Goal: Task Accomplishment & Management: Manage account settings

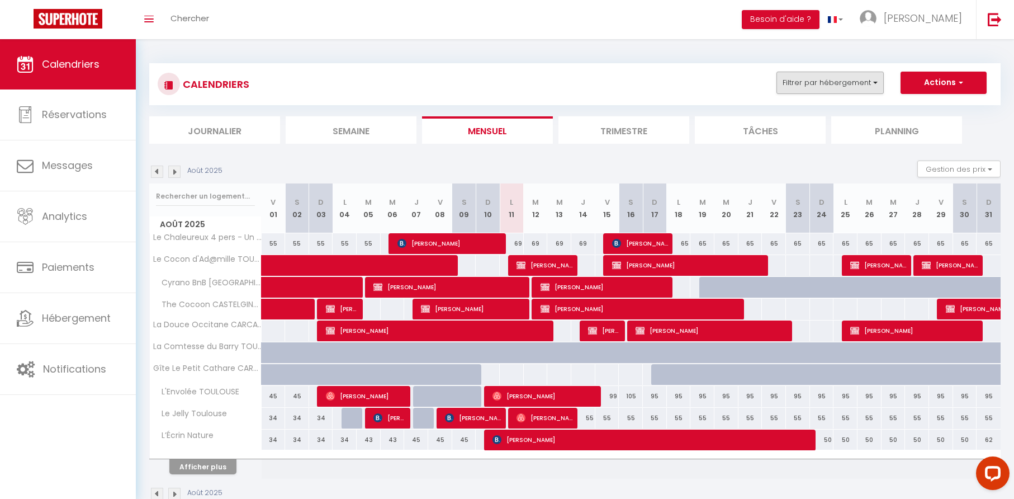
click at [875, 82] on button "Filtrer par hébergement" at bounding box center [830, 83] width 107 height 22
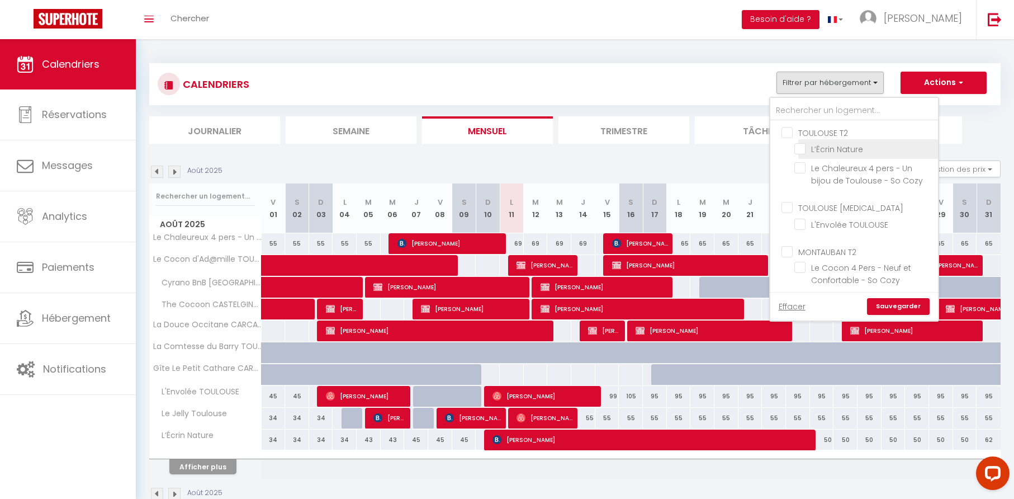
click at [799, 149] on input "L’Écrin Nature" at bounding box center [865, 148] width 140 height 11
checkbox input "true"
checkbox input "false"
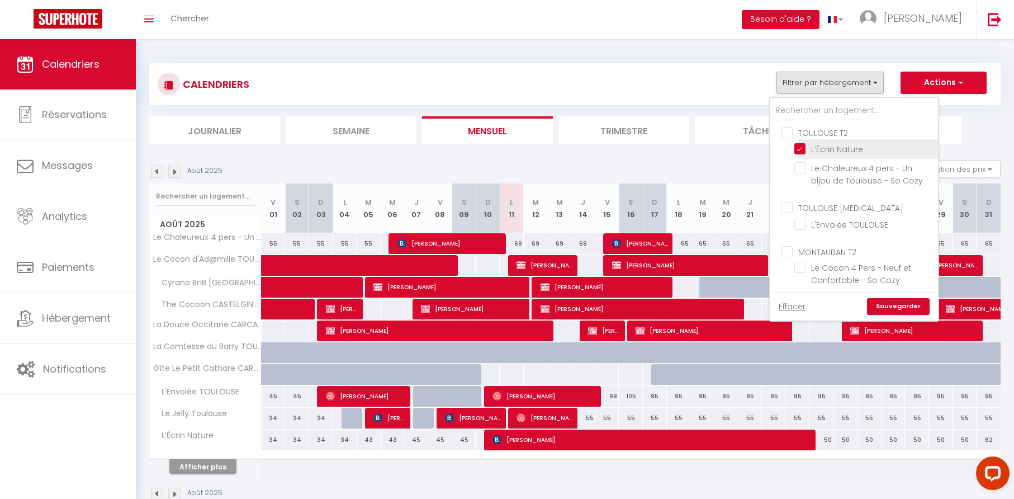
checkbox input "false"
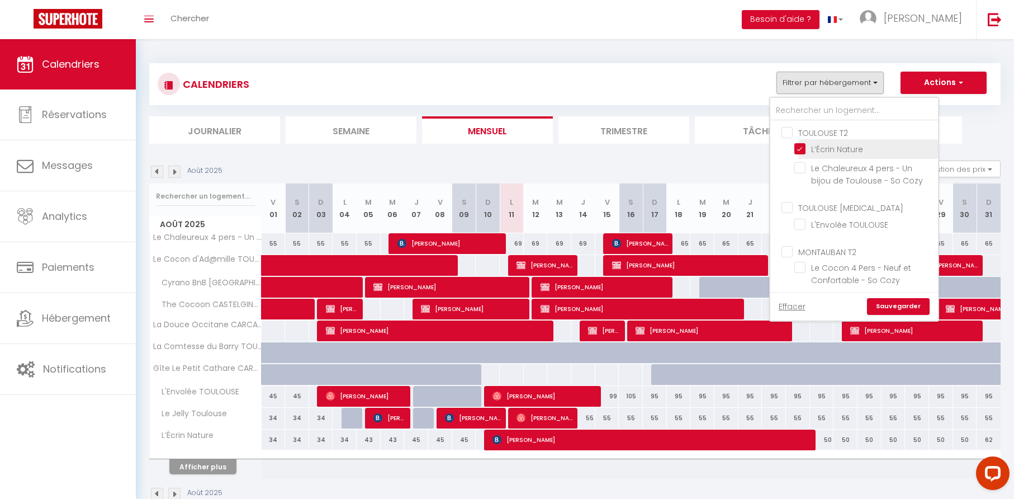
checkbox input "false"
click at [891, 304] on link "Sauvegarder" at bounding box center [898, 306] width 63 height 17
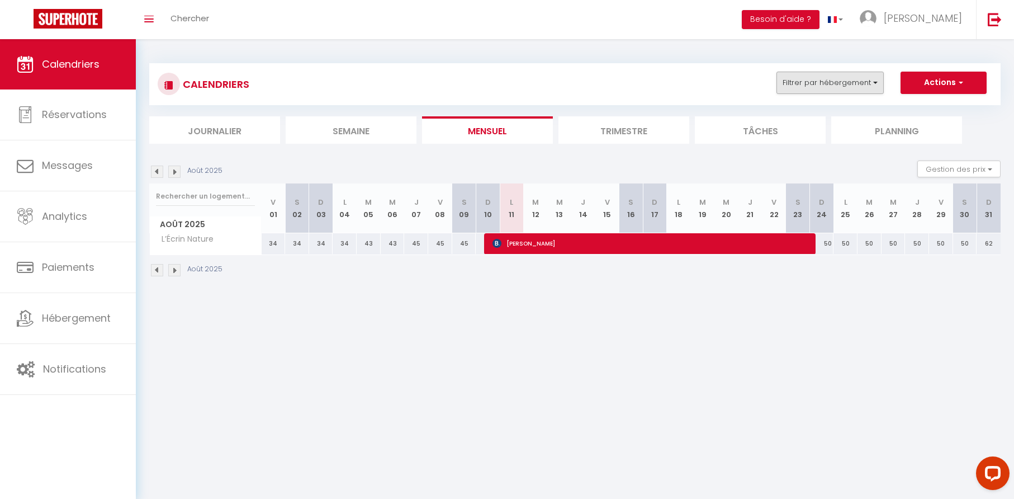
click at [875, 78] on button "Filtrer par hébergement" at bounding box center [830, 83] width 107 height 22
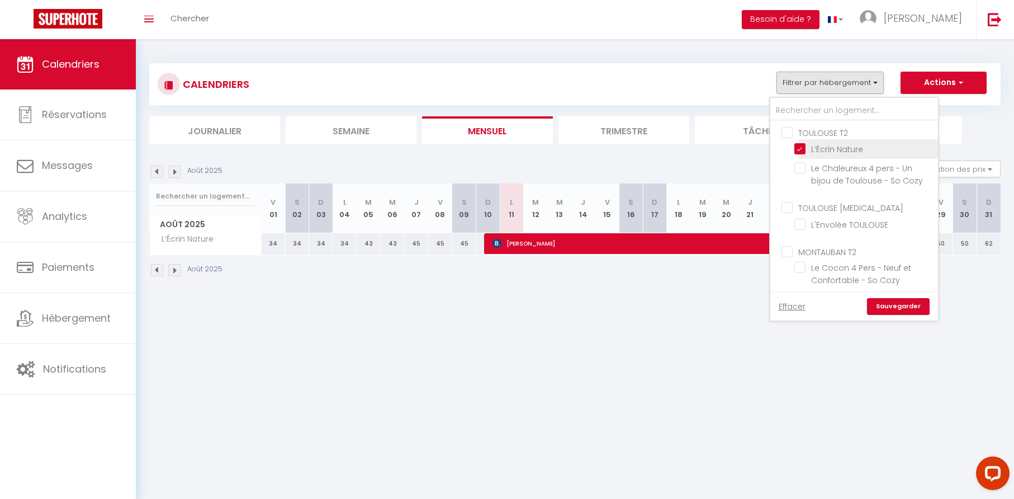
click at [800, 148] on input "L’Écrin Nature" at bounding box center [865, 148] width 140 height 11
checkbox input "false"
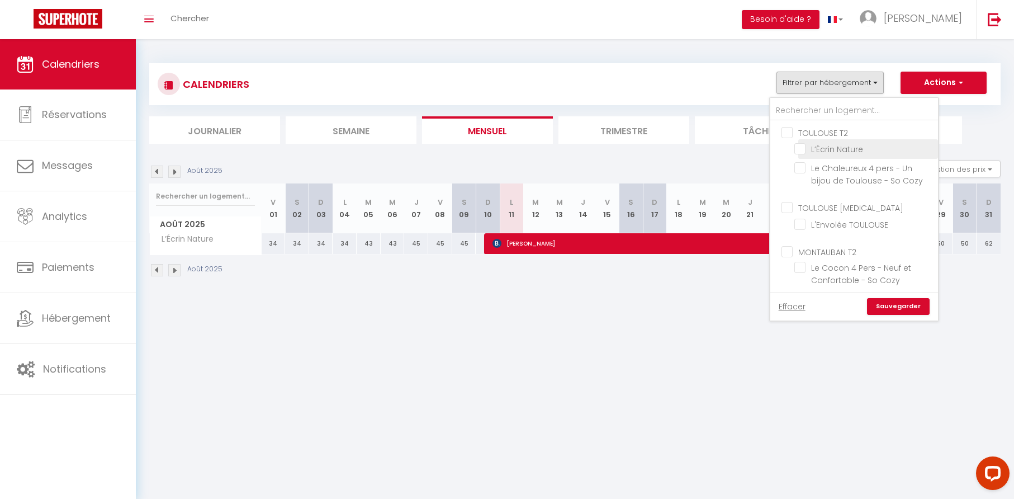
checkbox input "false"
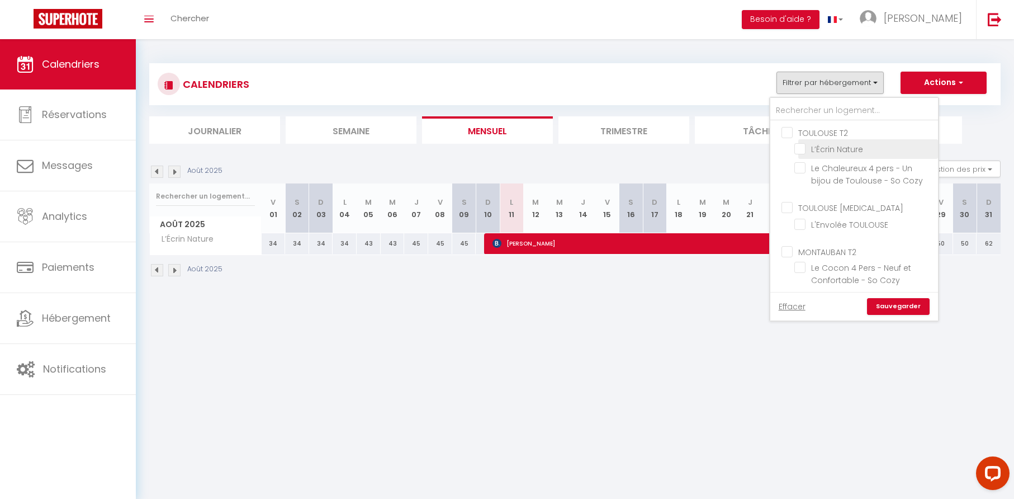
checkbox input "false"
click at [804, 169] on input "Le Chaleureux 4 pers - Un bijou de Toulouse - So Cozy" at bounding box center [865, 167] width 140 height 11
checkbox input "true"
checkbox input "false"
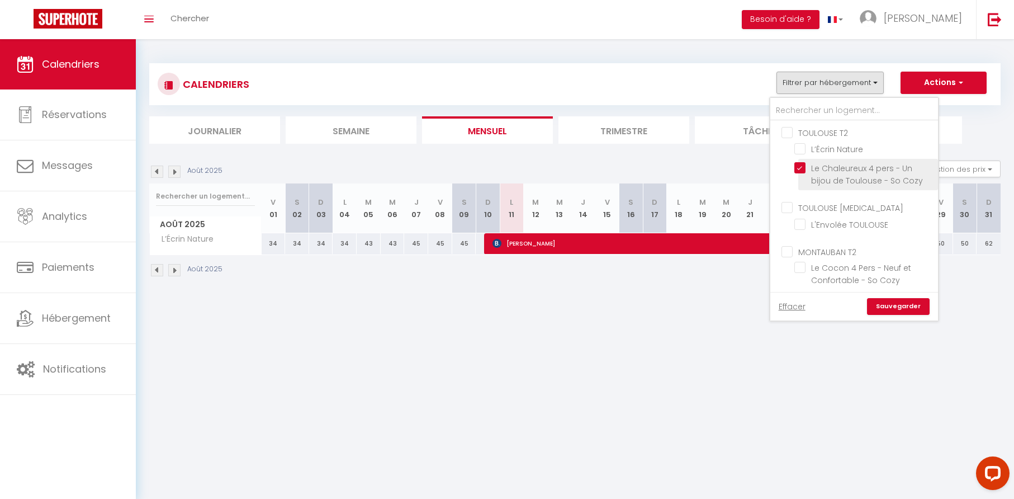
checkbox input "false"
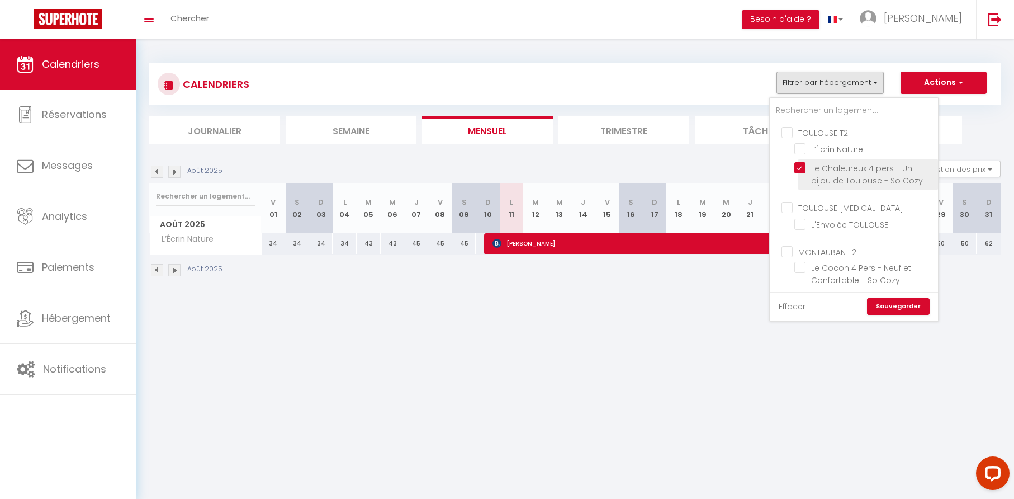
checkbox input "false"
click at [886, 305] on link "Sauvegarder" at bounding box center [898, 306] width 63 height 17
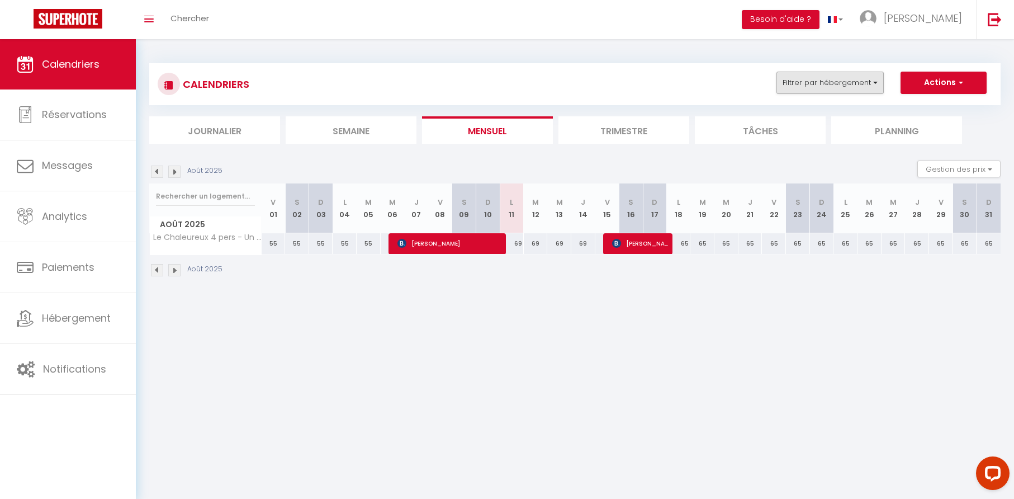
click at [872, 81] on button "Filtrer par hébergement" at bounding box center [830, 83] width 107 height 22
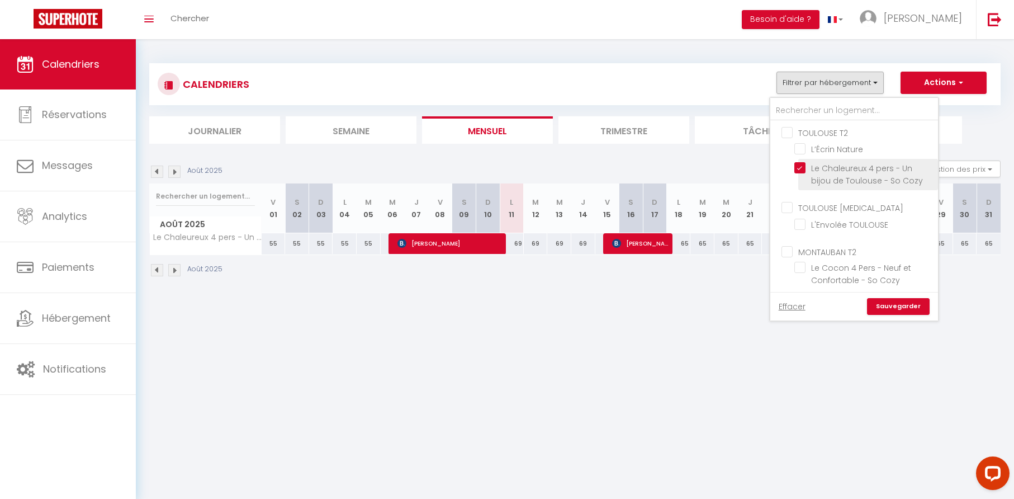
click at [801, 164] on input "Le Chaleureux 4 pers - Un bijou de Toulouse - So Cozy" at bounding box center [865, 167] width 140 height 11
checkbox input "false"
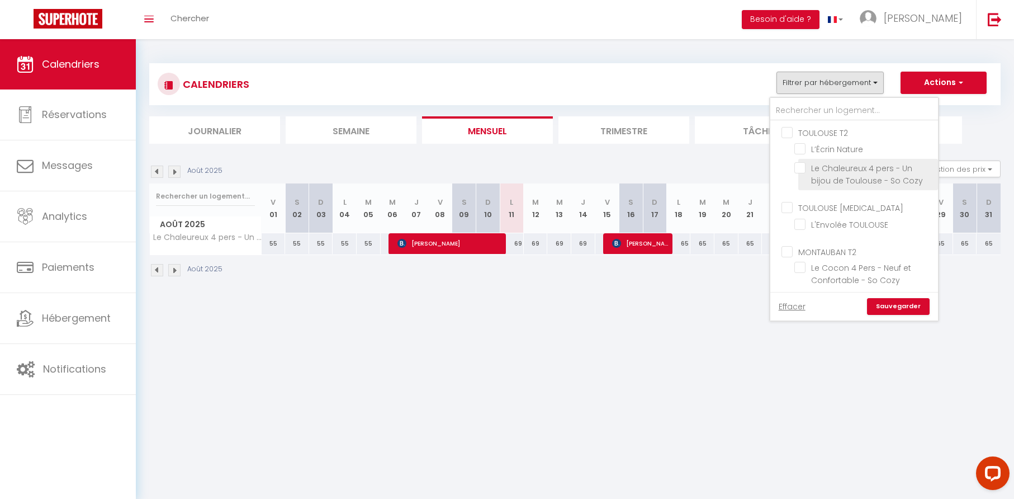
checkbox input "false"
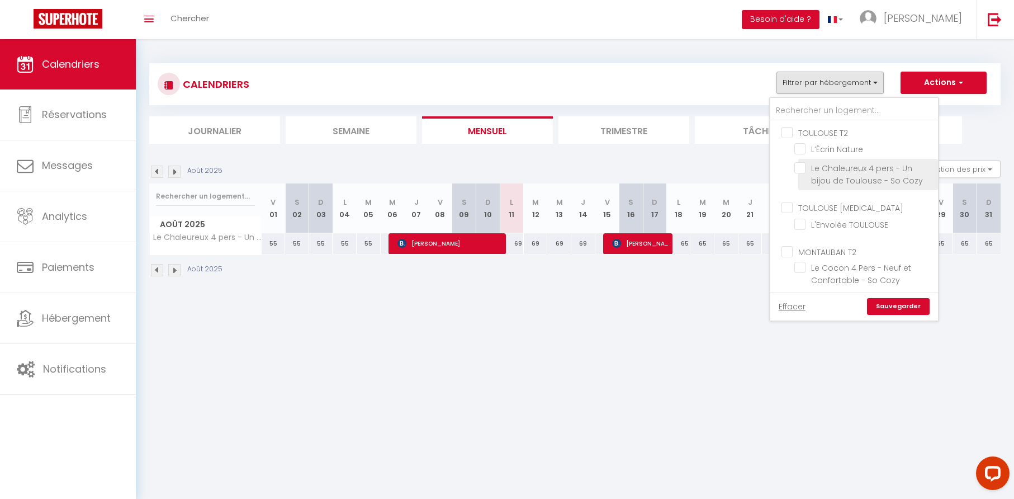
checkbox input "false"
click at [791, 210] on input "TOULOUSE [MEDICAL_DATA]" at bounding box center [866, 206] width 168 height 11
checkbox input "true"
checkbox input "false"
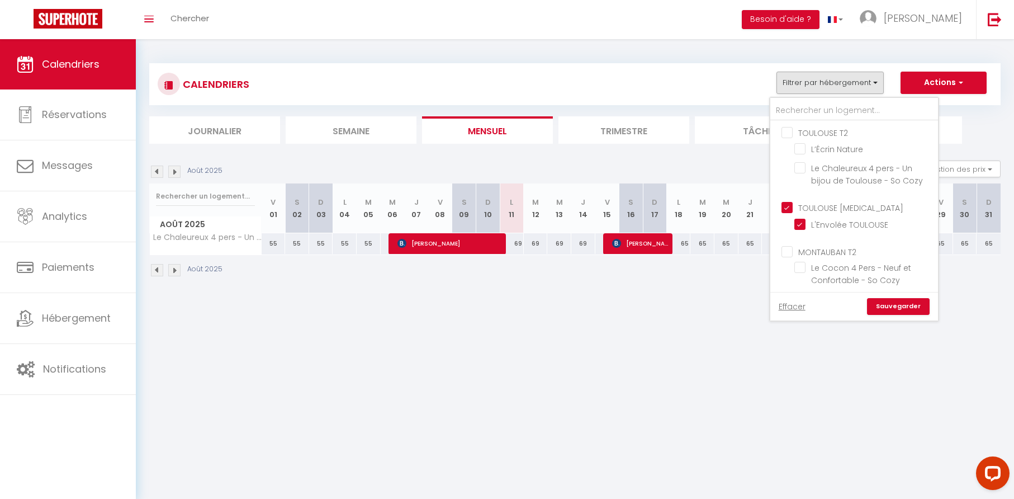
checkbox input "false"
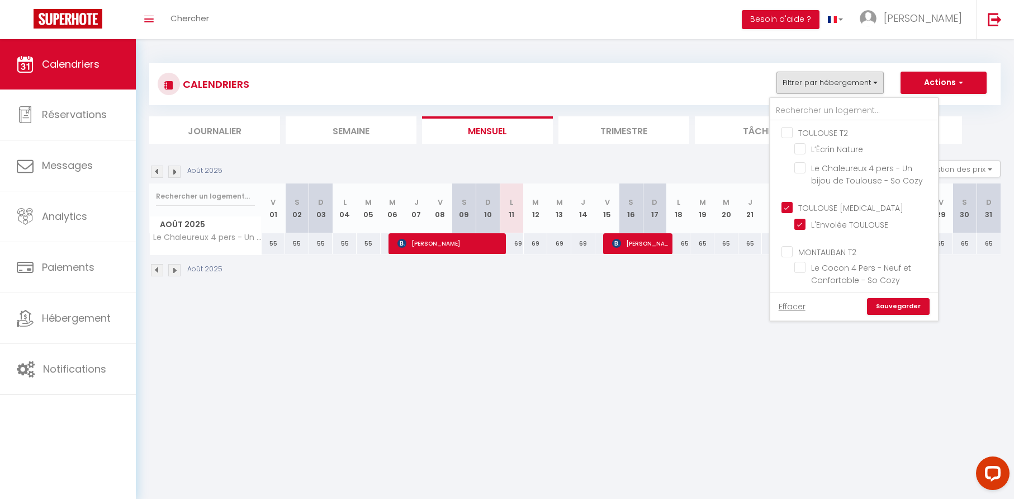
checkbox input "false"
click at [790, 210] on input "TOULOUSE [MEDICAL_DATA]" at bounding box center [866, 206] width 168 height 11
checkbox input "false"
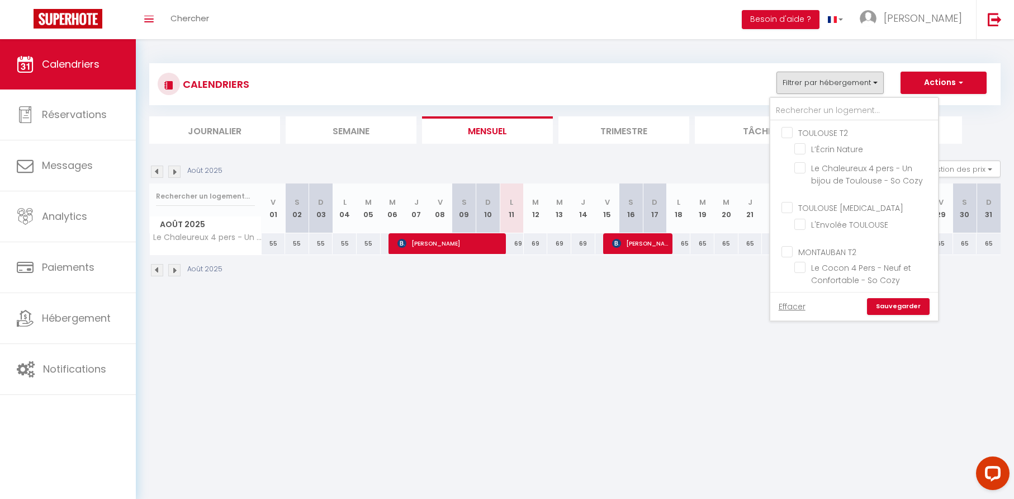
checkbox input "false"
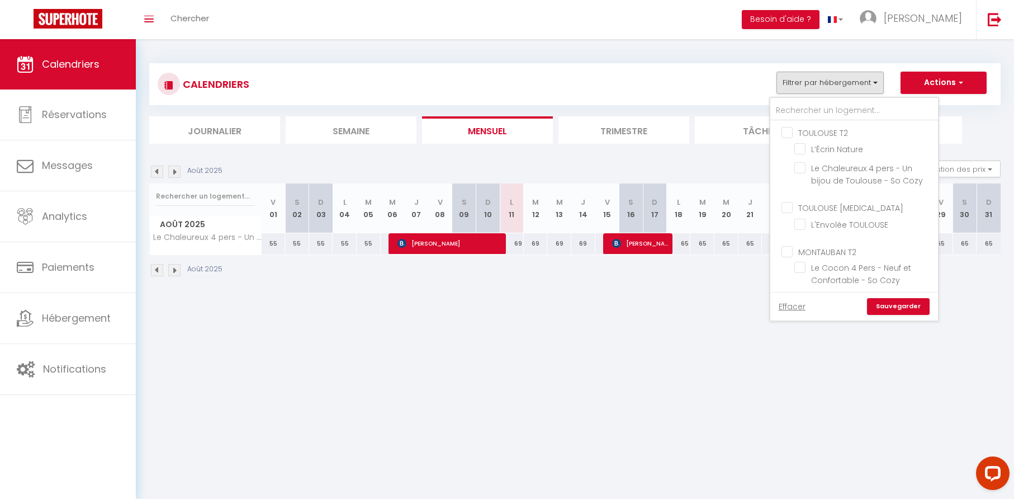
checkbox input "false"
click at [801, 191] on input "Le Jelly Toulouse" at bounding box center [865, 192] width 140 height 11
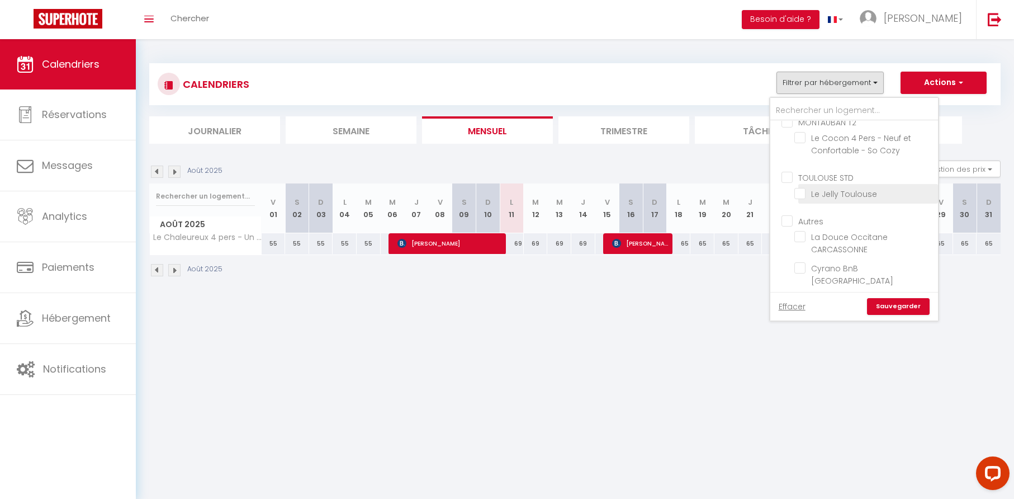
checkbox input "true"
checkbox input "false"
checkbox input "true"
checkbox input "false"
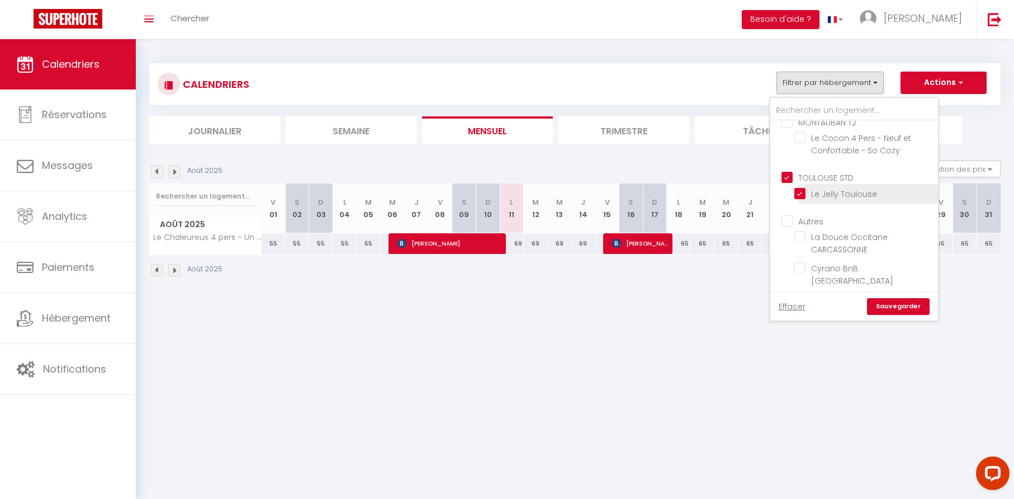
checkbox input "false"
click at [900, 306] on link "Sauvegarder" at bounding box center [898, 306] width 63 height 17
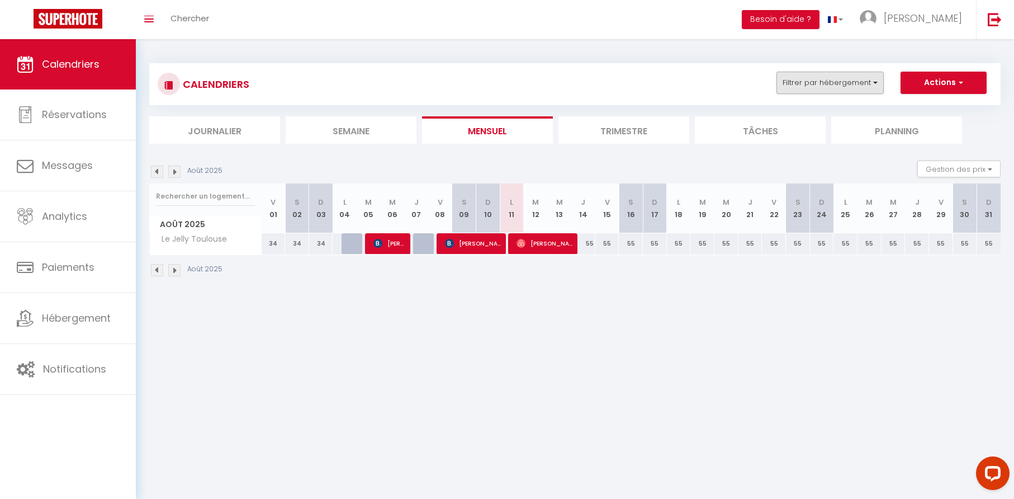
click at [874, 83] on button "Filtrer par hébergement" at bounding box center [830, 83] width 107 height 22
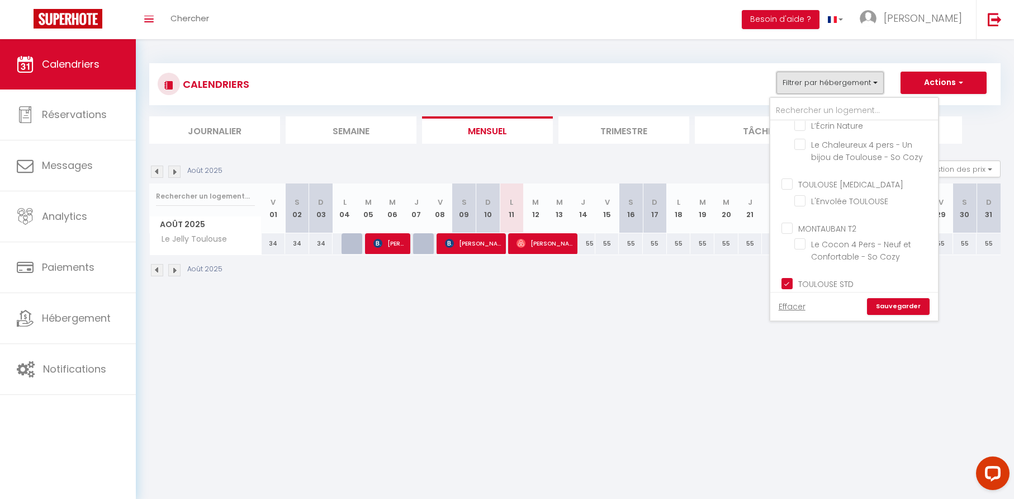
scroll to position [0, 0]
click at [796, 306] on link "Effacer" at bounding box center [792, 306] width 27 height 12
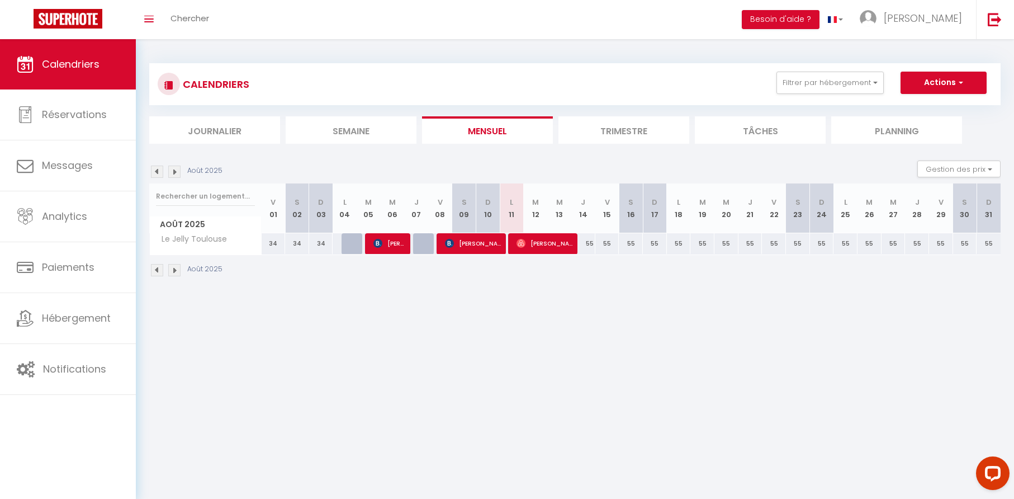
click at [956, 87] on button "Actions" at bounding box center [944, 83] width 86 height 22
click at [946, 166] on button "Gestion des prix" at bounding box center [959, 168] width 83 height 17
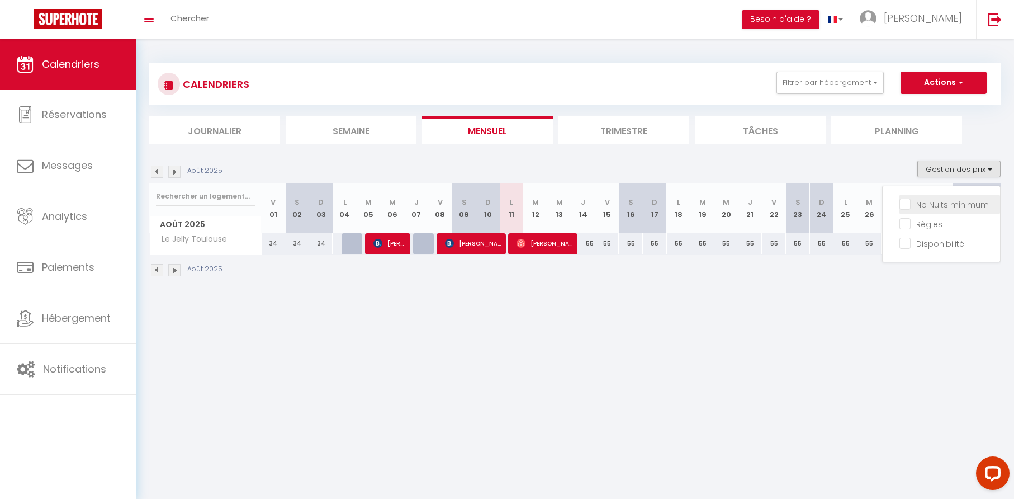
click at [905, 207] on input "Nb Nuits minimum" at bounding box center [950, 203] width 101 height 11
checkbox input "true"
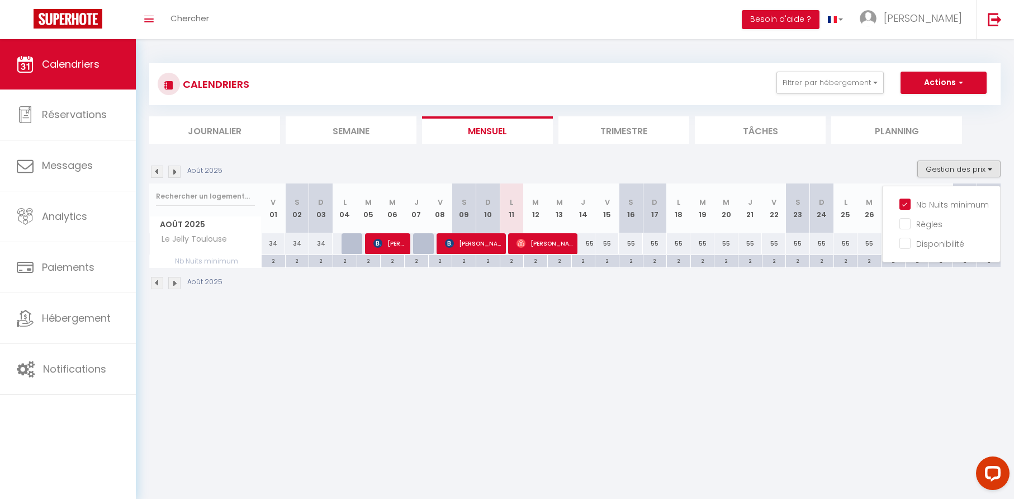
click at [752, 348] on body "Questions et aide sur la MIGRATION - [GEOGRAPHIC_DATA] ouverte de 13 à 14h puis…" at bounding box center [507, 288] width 1014 height 499
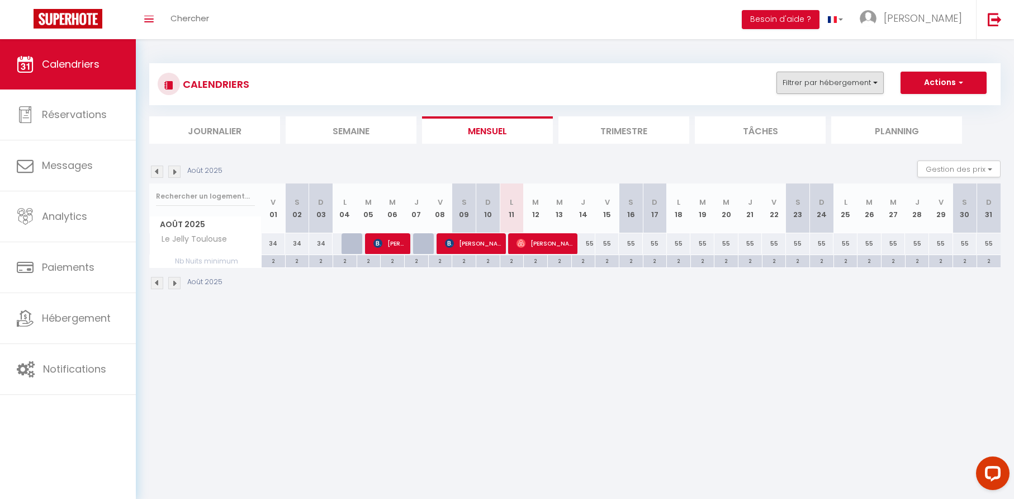
click at [852, 81] on button "Filtrer par hébergement" at bounding box center [830, 83] width 107 height 22
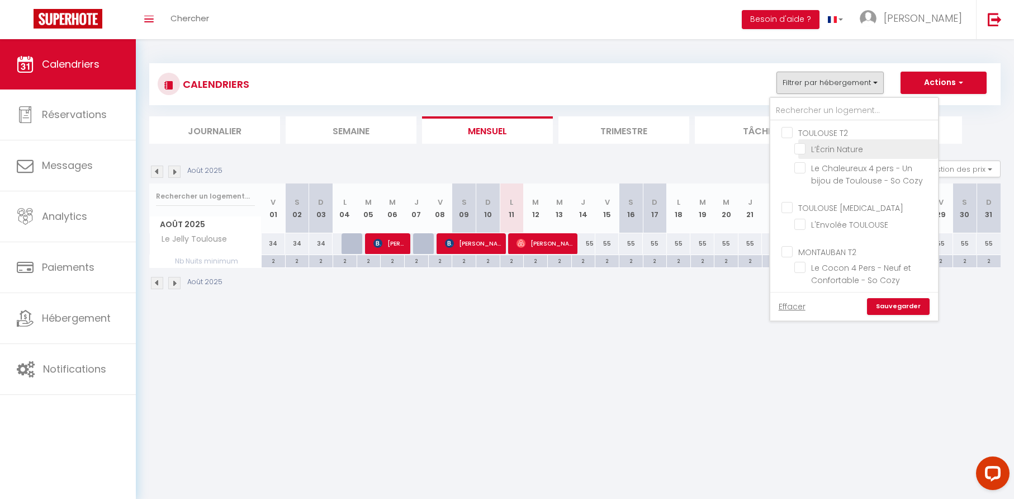
click at [805, 150] on input "L’Écrin Nature" at bounding box center [865, 148] width 140 height 11
checkbox input "true"
checkbox input "false"
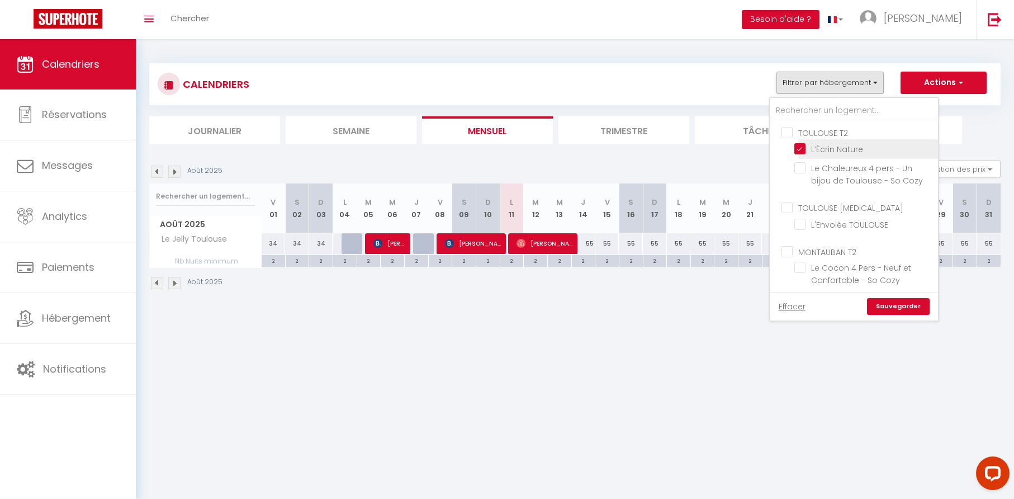
checkbox input "false"
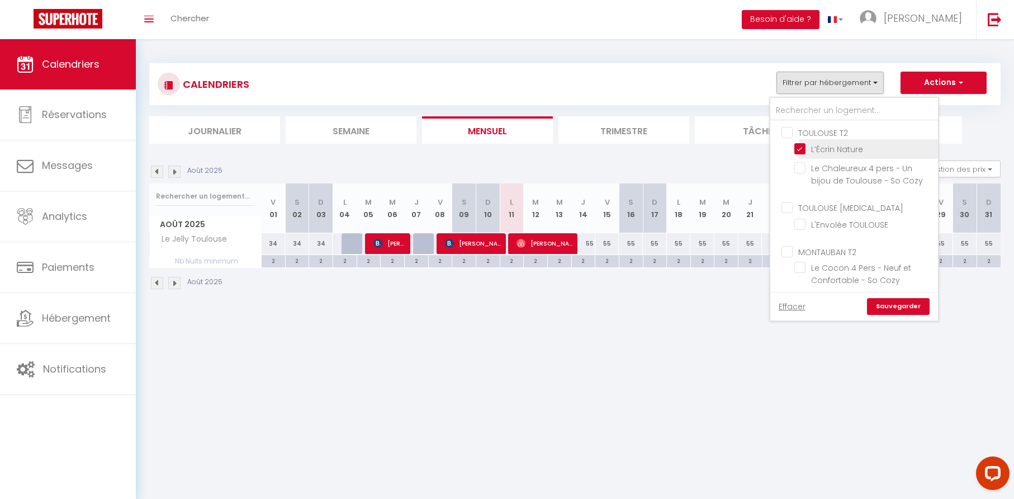
checkbox input "false"
click at [805, 168] on input "Le Chaleureux 4 pers - Un bijou de Toulouse - So Cozy" at bounding box center [865, 167] width 140 height 11
checkbox input "true"
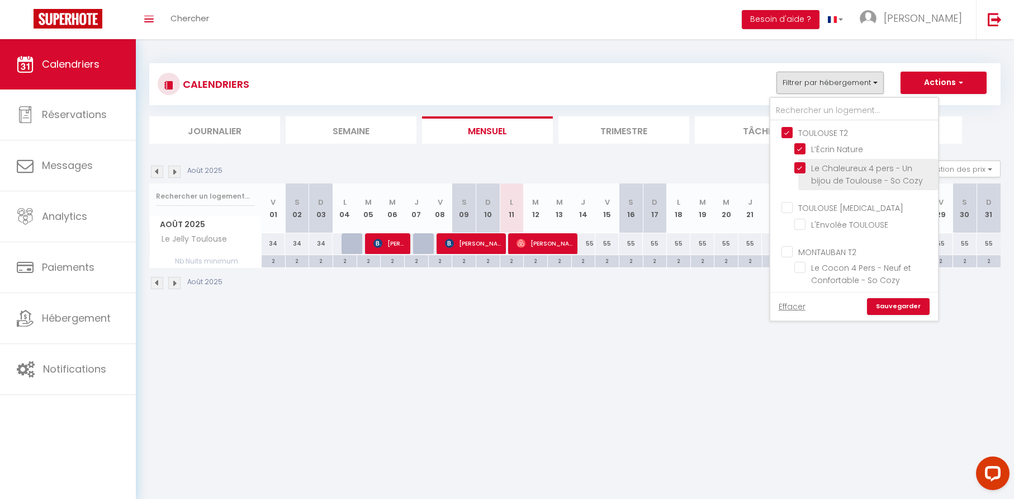
checkbox input "true"
checkbox input "false"
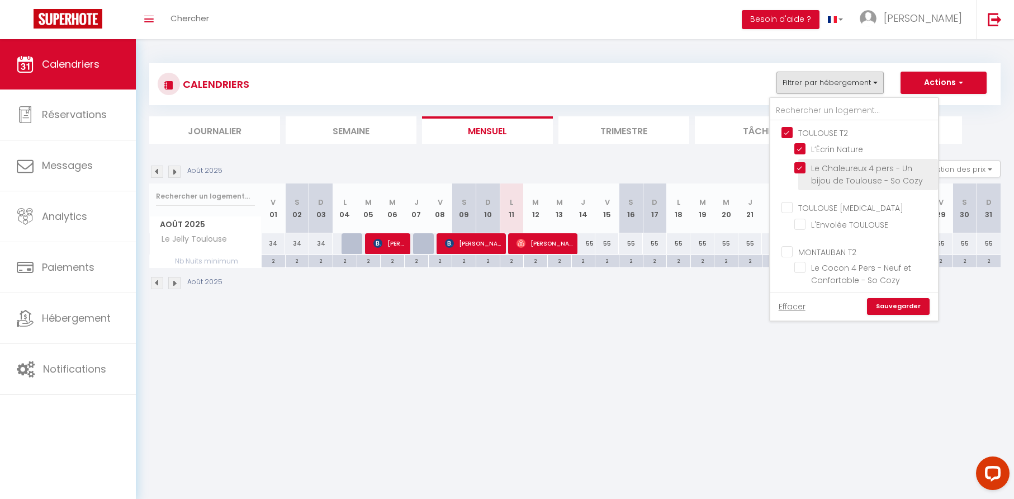
checkbox input "false"
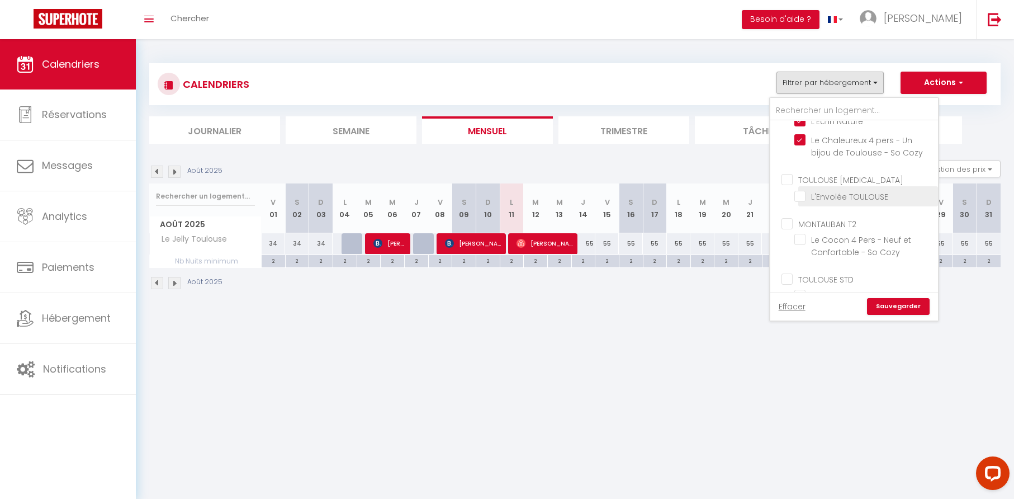
scroll to position [39, 0]
click at [787, 210] on input "MONTAUBAN T2" at bounding box center [866, 211] width 168 height 11
checkbox input "true"
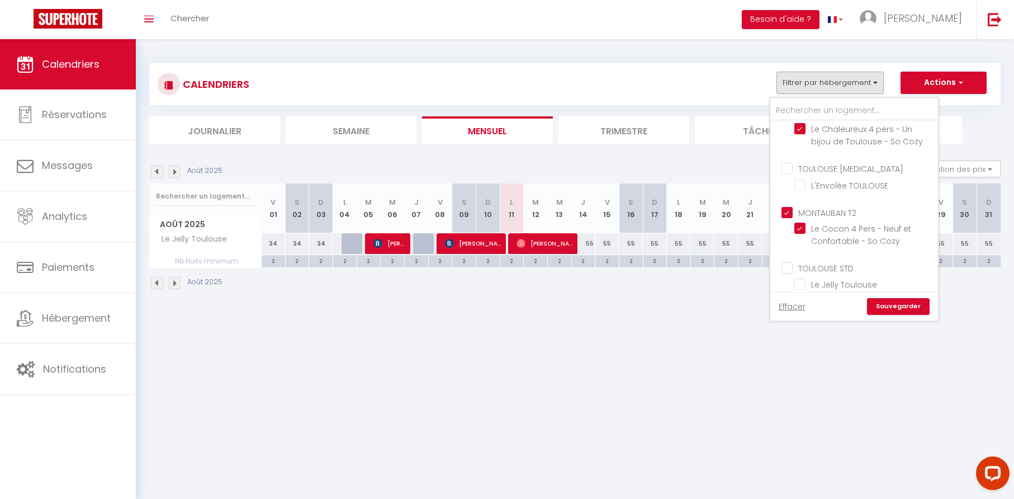
checkbox input "false"
checkbox input "true"
checkbox input "false"
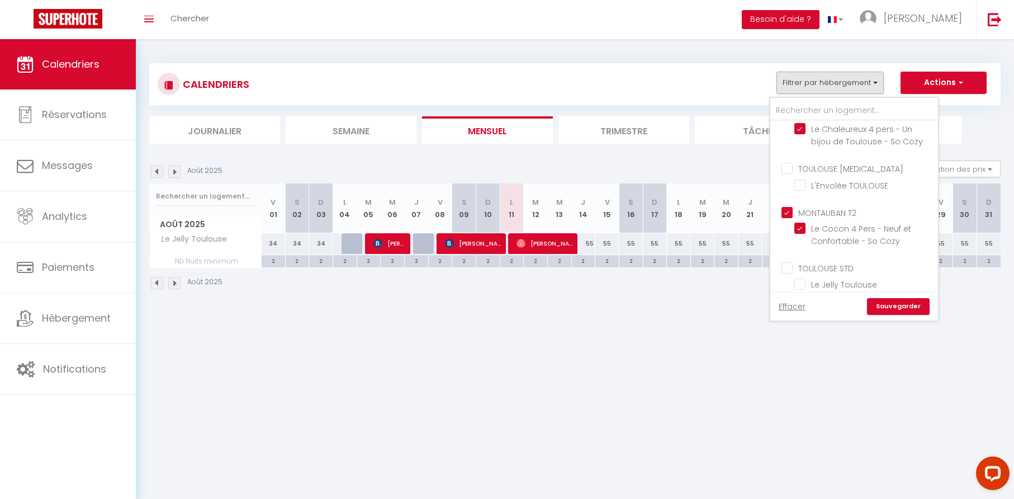
checkbox input "false"
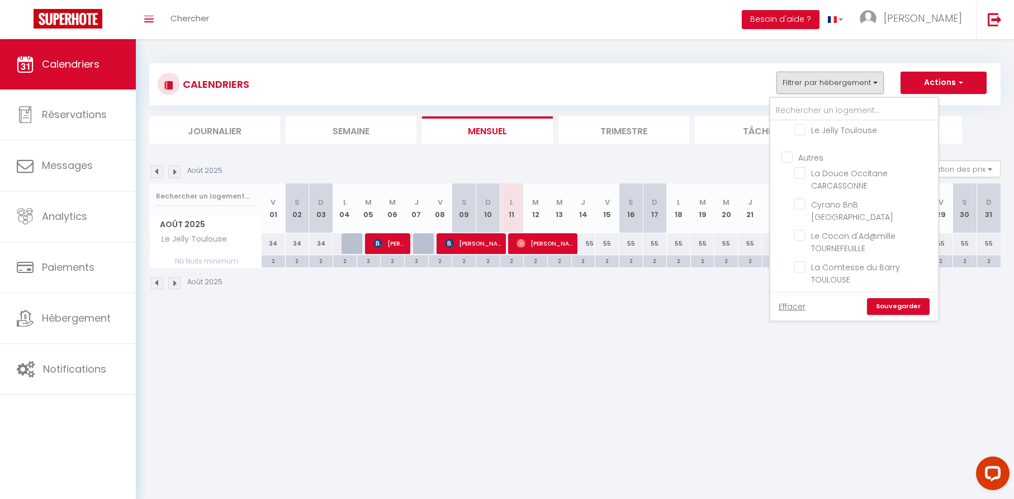
click at [897, 303] on link "Sauvegarder" at bounding box center [898, 306] width 63 height 17
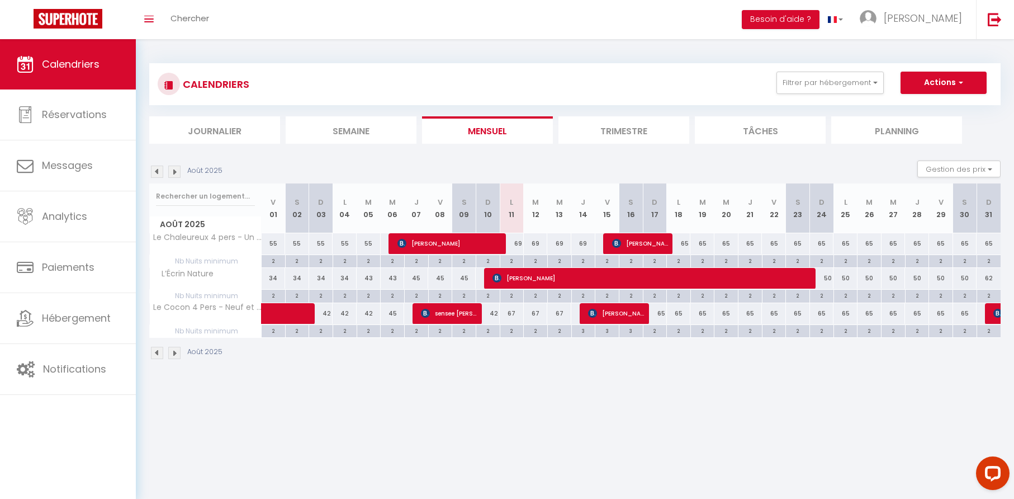
click at [521, 243] on div "69" at bounding box center [512, 243] width 24 height 21
type input "69"
type input "Lun 11 Août 2025"
type input "[DATE]"
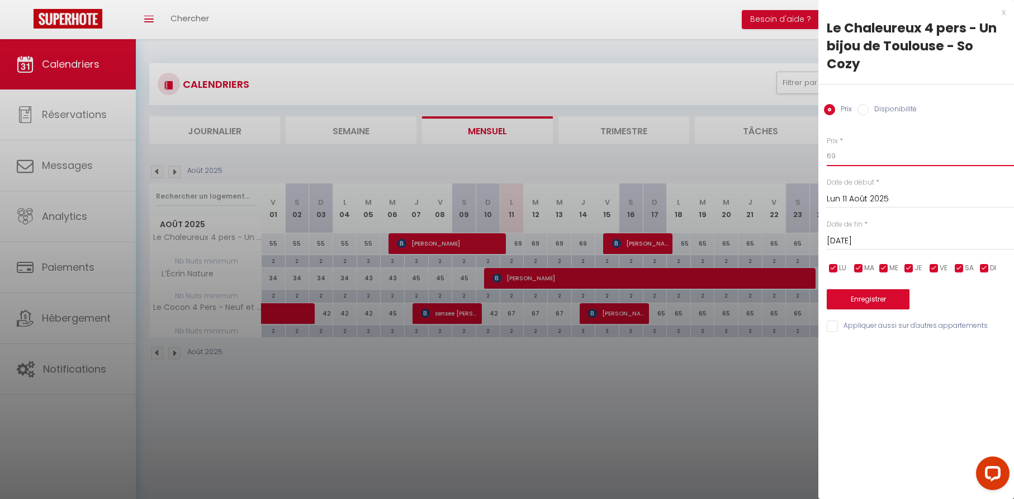
click at [843, 157] on input "69" at bounding box center [920, 156] width 187 height 20
type input "55"
click at [860, 240] on input "[DATE]" at bounding box center [920, 241] width 187 height 15
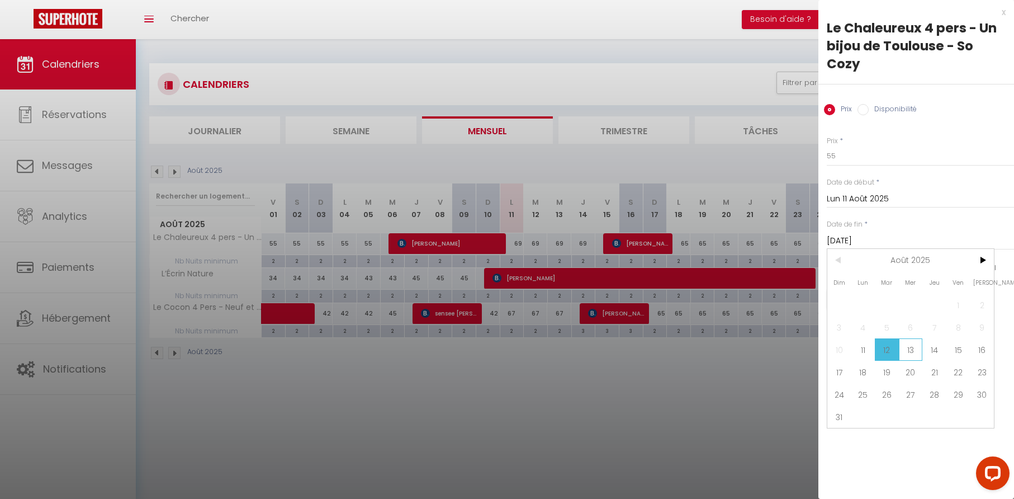
click at [915, 350] on span "13" at bounding box center [911, 349] width 24 height 22
type input "Mer 13 Août 2025"
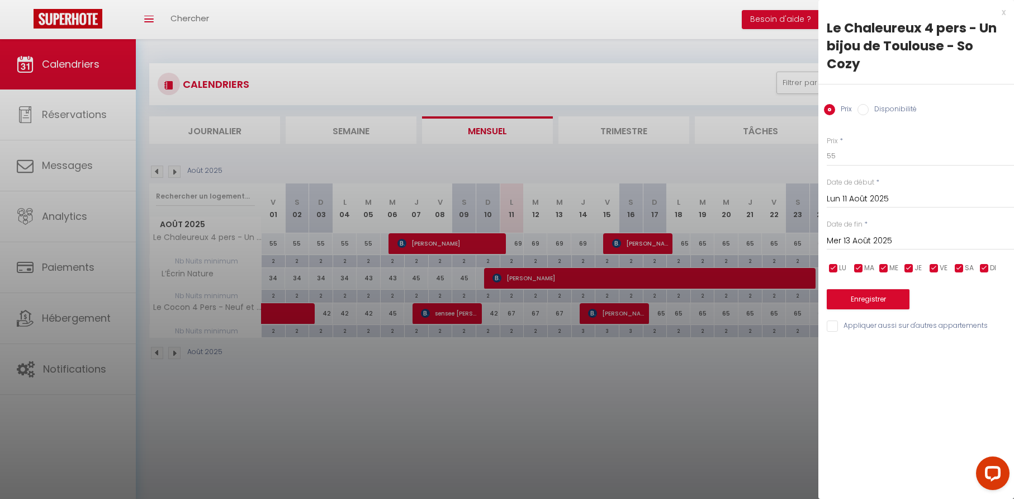
click at [871, 297] on button "Enregistrer" at bounding box center [868, 299] width 83 height 20
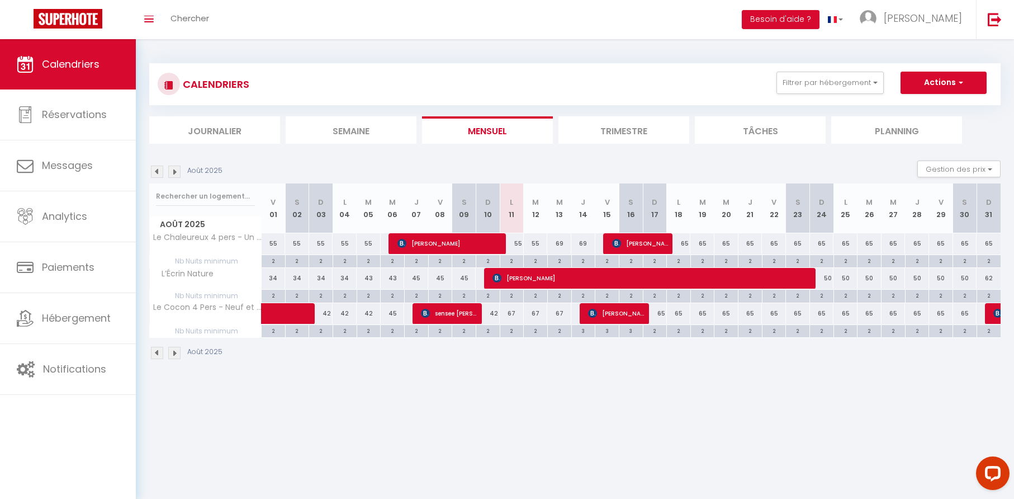
click at [559, 241] on div "69" at bounding box center [559, 243] width 24 height 21
type input "69"
type input "Mer 13 Août 2025"
type input "[DEMOGRAPHIC_DATA][DATE]"
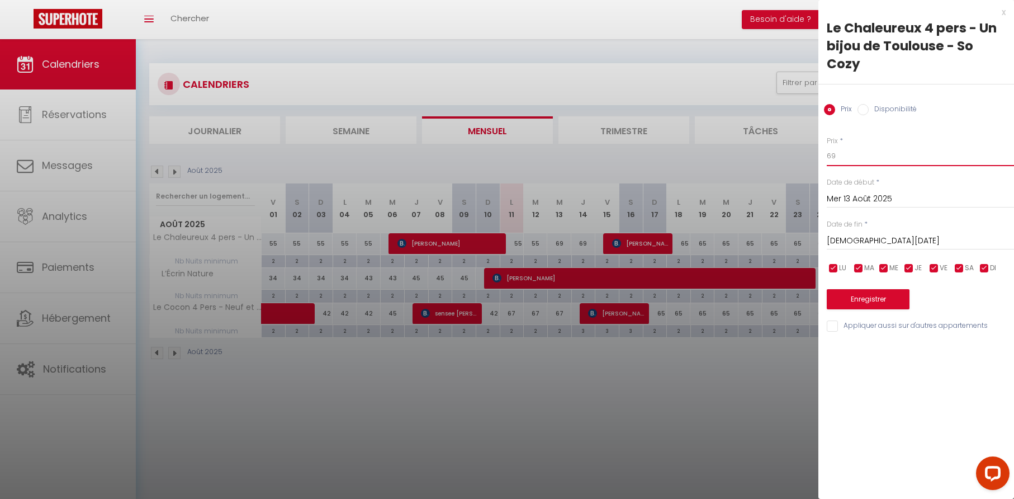
click at [847, 154] on input "69" at bounding box center [920, 156] width 187 height 20
type input "60"
click at [855, 239] on input "[DEMOGRAPHIC_DATA][DATE]" at bounding box center [920, 241] width 187 height 15
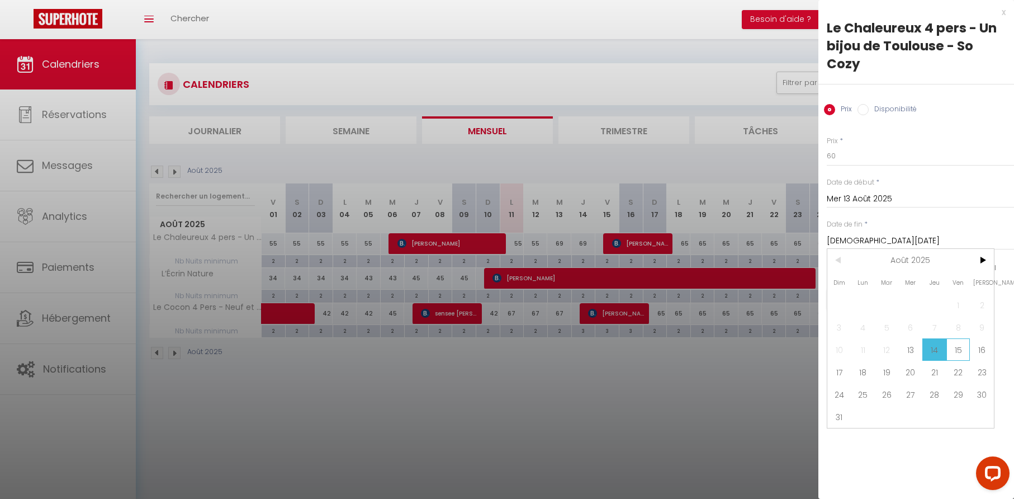
click at [954, 349] on span "15" at bounding box center [959, 349] width 24 height 22
type input "Ven 15 Août 2025"
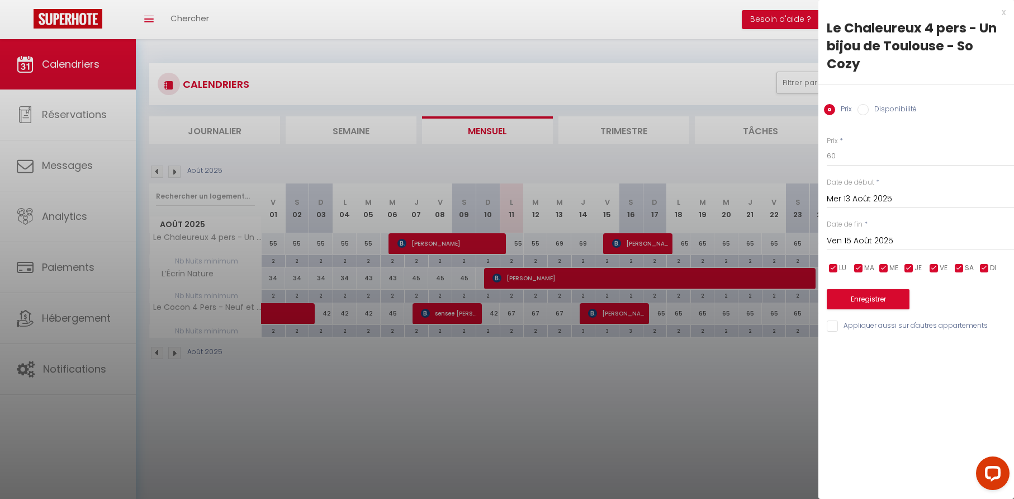
click at [873, 294] on button "Enregistrer" at bounding box center [868, 299] width 83 height 20
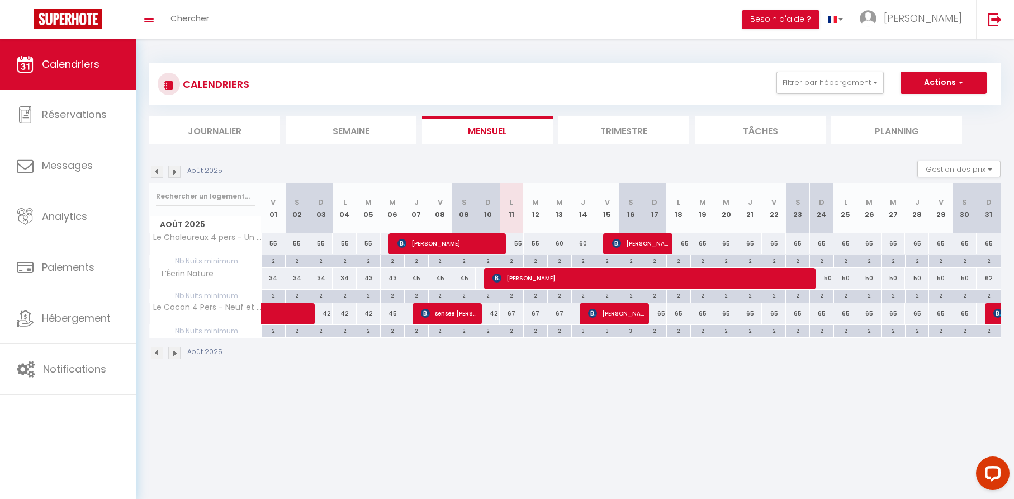
click at [513, 311] on div "67" at bounding box center [512, 313] width 24 height 21
type input "67"
type input "Lun 11 Août 2025"
type input "[DATE]"
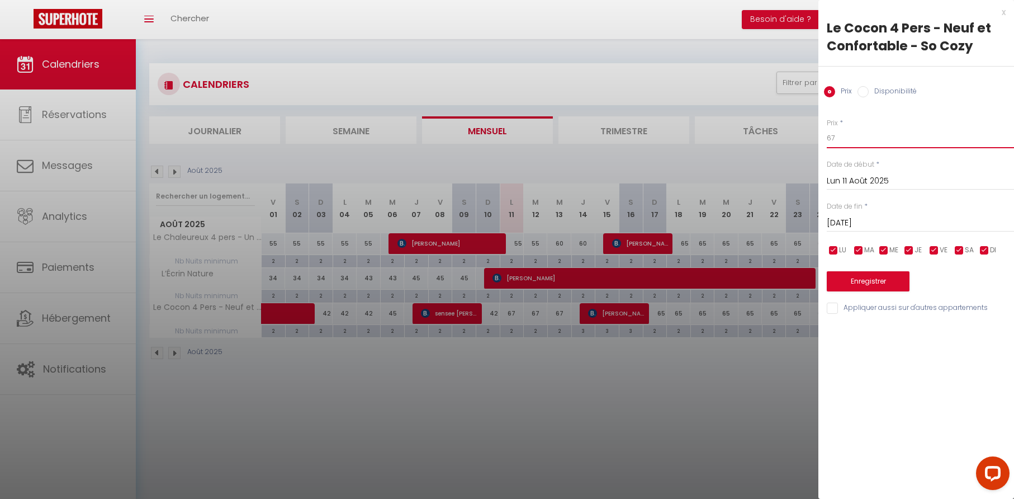
click at [843, 143] on input "67" at bounding box center [920, 138] width 187 height 20
type input "42"
click at [887, 280] on button "Enregistrer" at bounding box center [868, 281] width 83 height 20
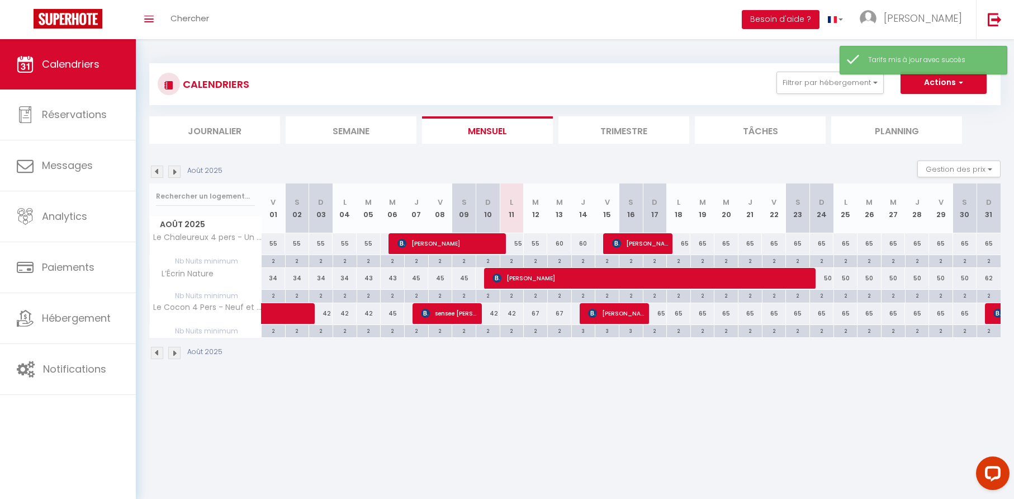
click at [537, 313] on div "67" at bounding box center [536, 313] width 24 height 21
type input "67"
type input "[DATE]"
type input "Mer 13 Août 2025"
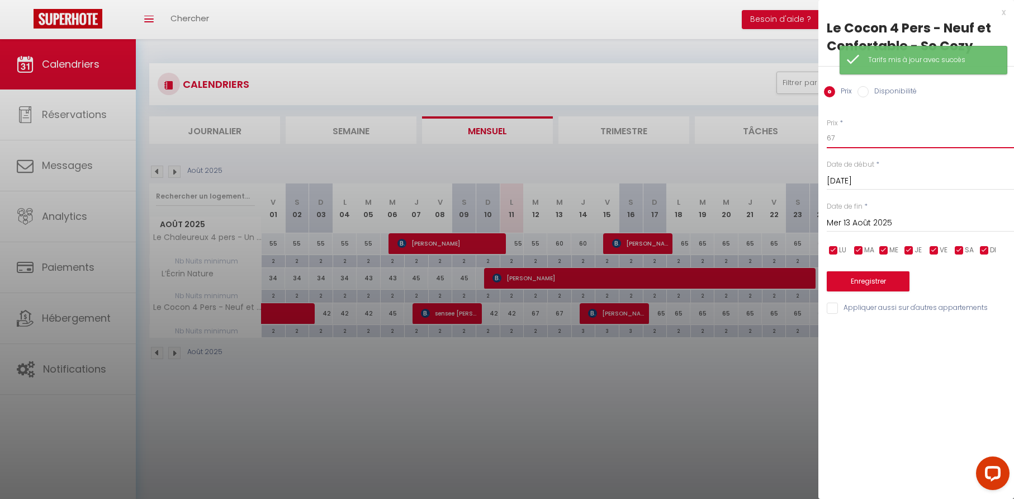
click at [843, 140] on input "67" at bounding box center [920, 138] width 187 height 20
type input "42"
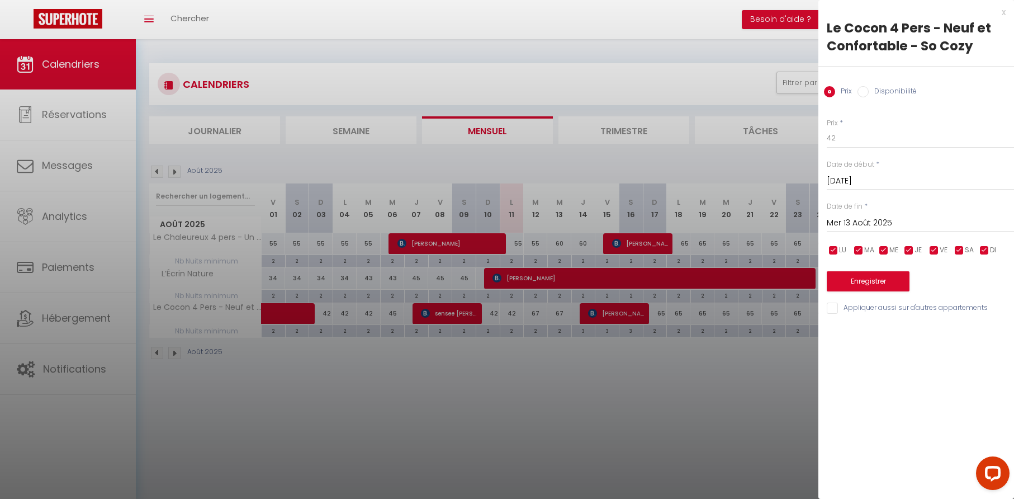
click at [864, 281] on button "Enregistrer" at bounding box center [868, 281] width 83 height 20
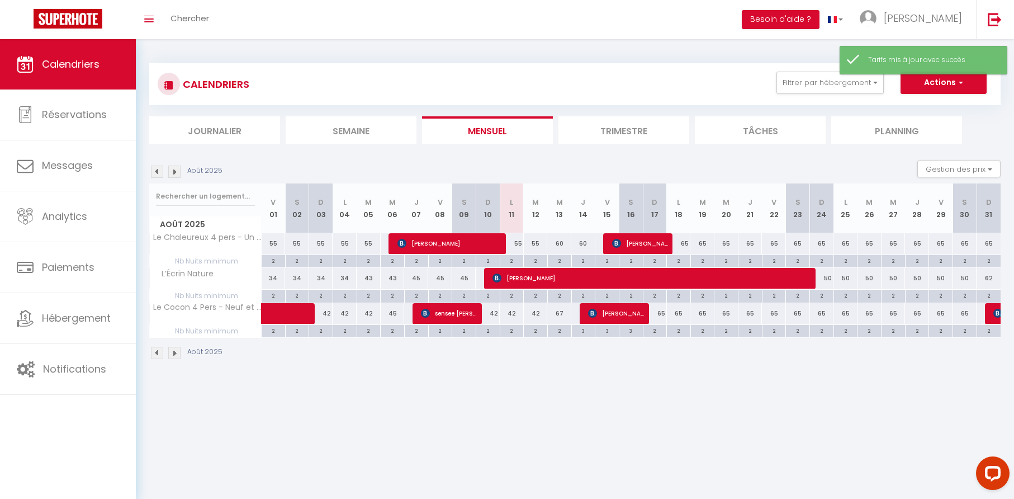
click at [563, 313] on div "67" at bounding box center [559, 313] width 24 height 21
type input "67"
type input "Mer 13 Août 2025"
type input "[DEMOGRAPHIC_DATA][DATE]"
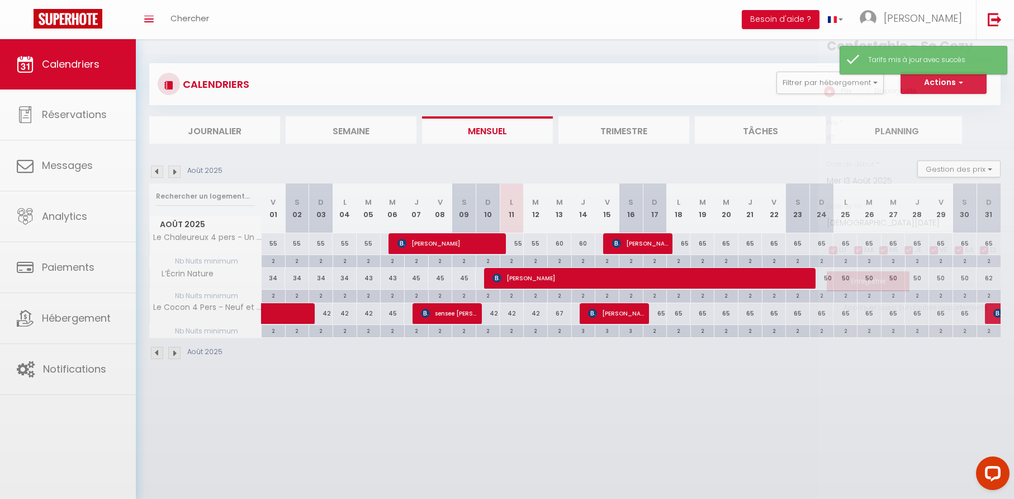
click at [563, 313] on div at bounding box center [507, 249] width 1014 height 499
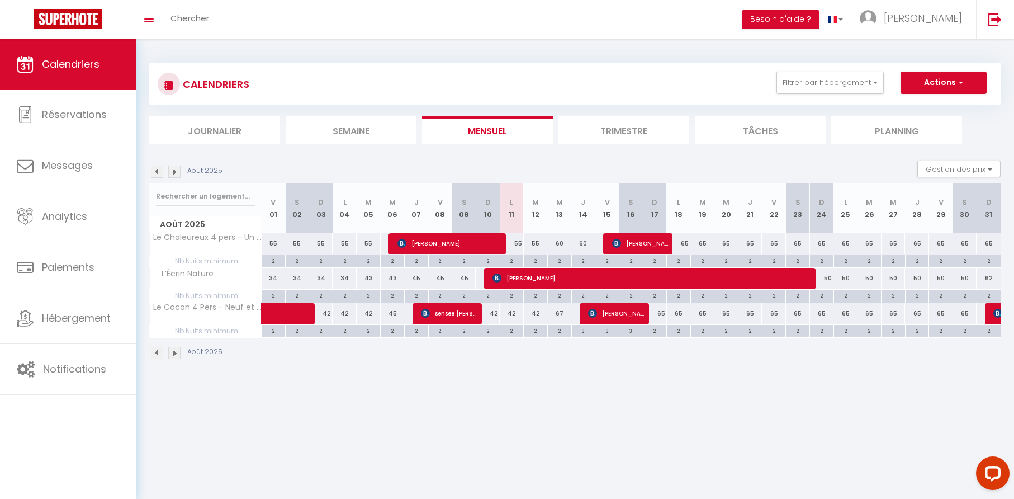
click at [562, 314] on div "67" at bounding box center [559, 313] width 24 height 21
type input "67"
type input "Mer 13 Août 2025"
type input "[DEMOGRAPHIC_DATA][DATE]"
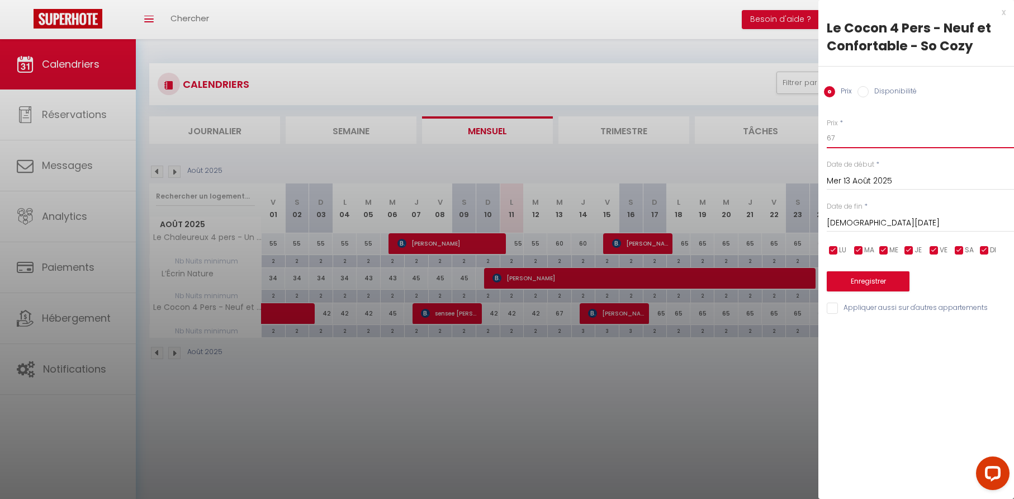
click at [846, 134] on input "67" at bounding box center [920, 138] width 187 height 20
type input "52"
click at [873, 282] on button "Enregistrer" at bounding box center [868, 281] width 83 height 20
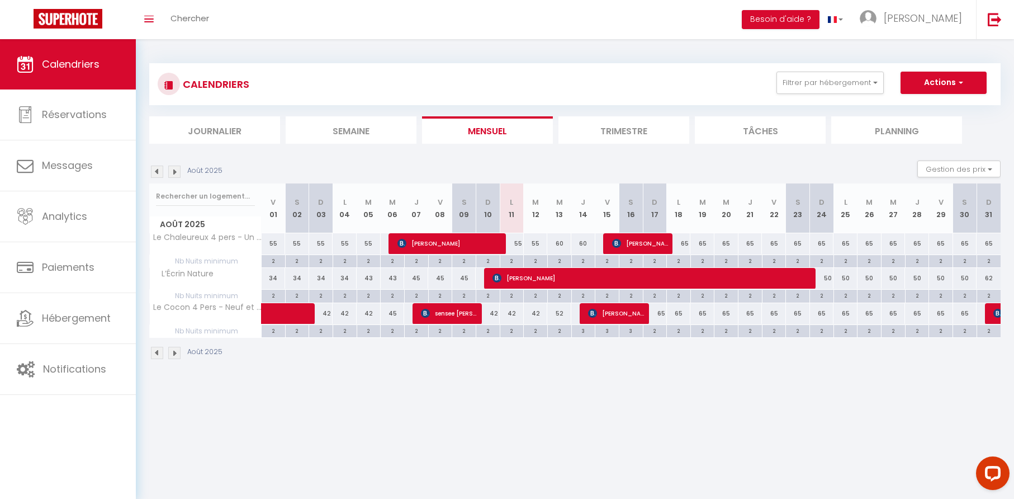
click at [640, 131] on li "Trimestre" at bounding box center [624, 129] width 131 height 27
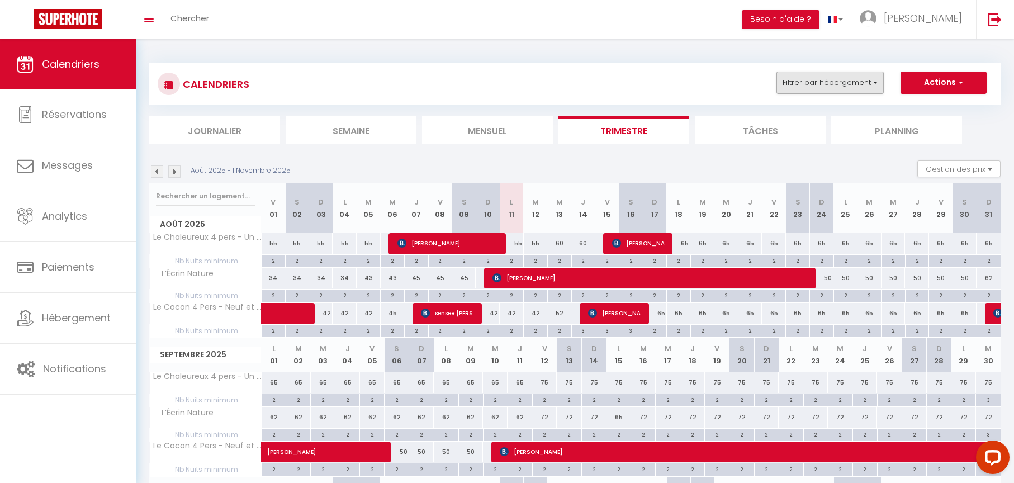
click at [863, 81] on button "Filtrer par hébergement" at bounding box center [830, 83] width 107 height 22
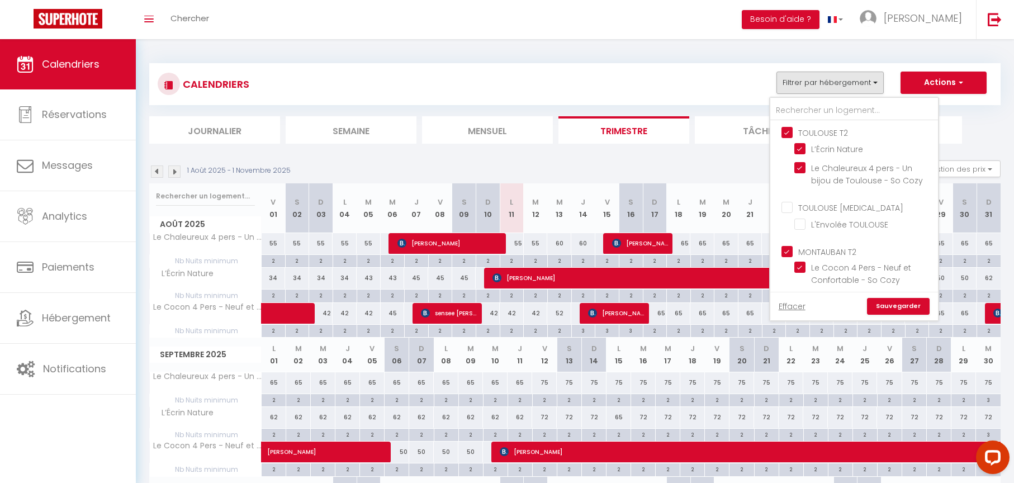
click at [786, 131] on input "TOULOUSE T2" at bounding box center [866, 131] width 168 height 11
checkbox input "false"
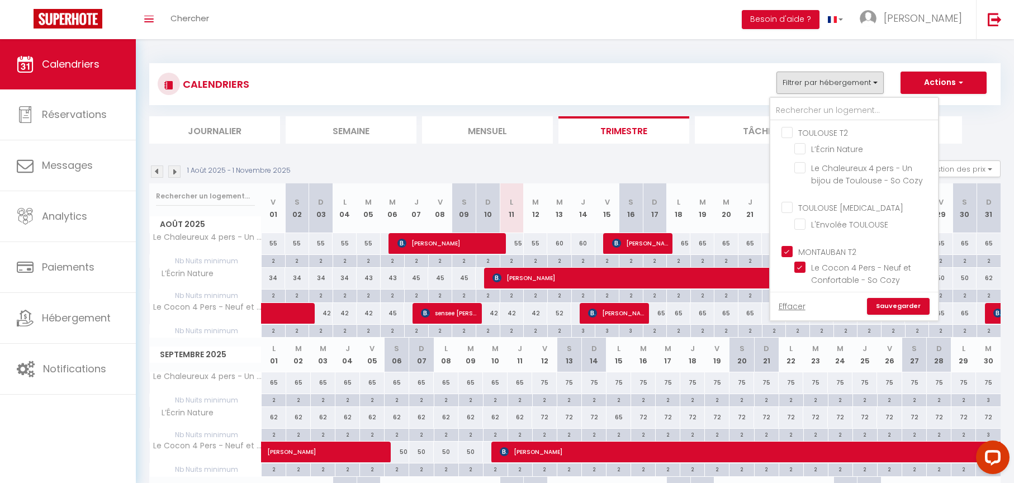
checkbox input "false"
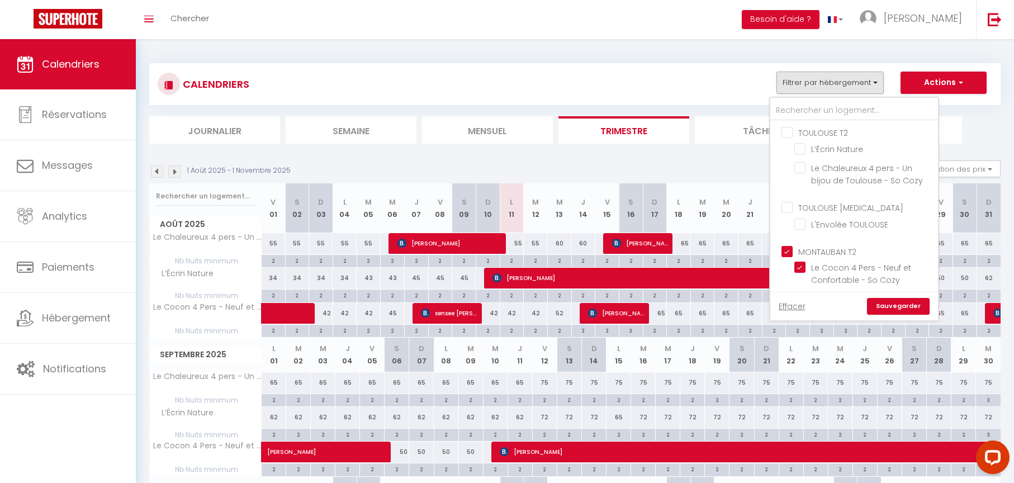
checkbox input "false"
click at [791, 247] on input "MONTAUBAN T2" at bounding box center [866, 250] width 168 height 11
checkbox input "false"
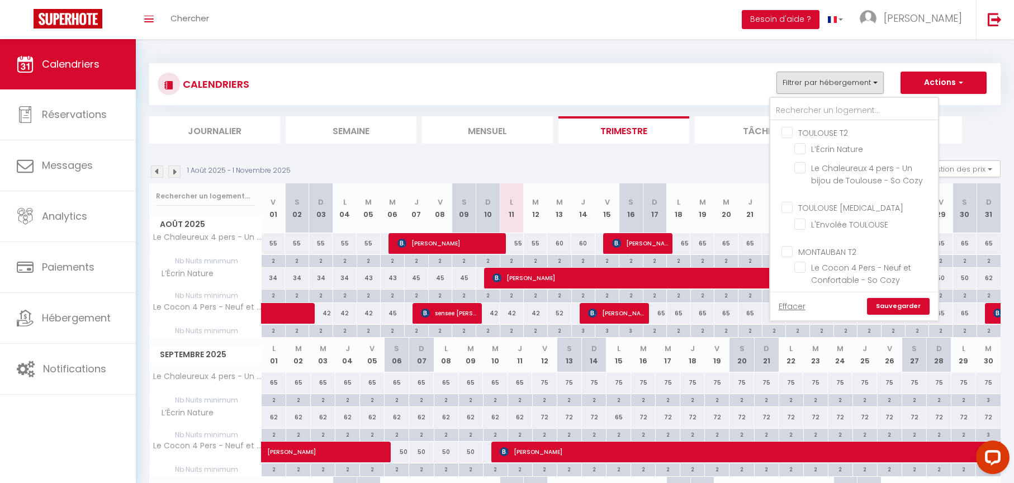
checkbox input "false"
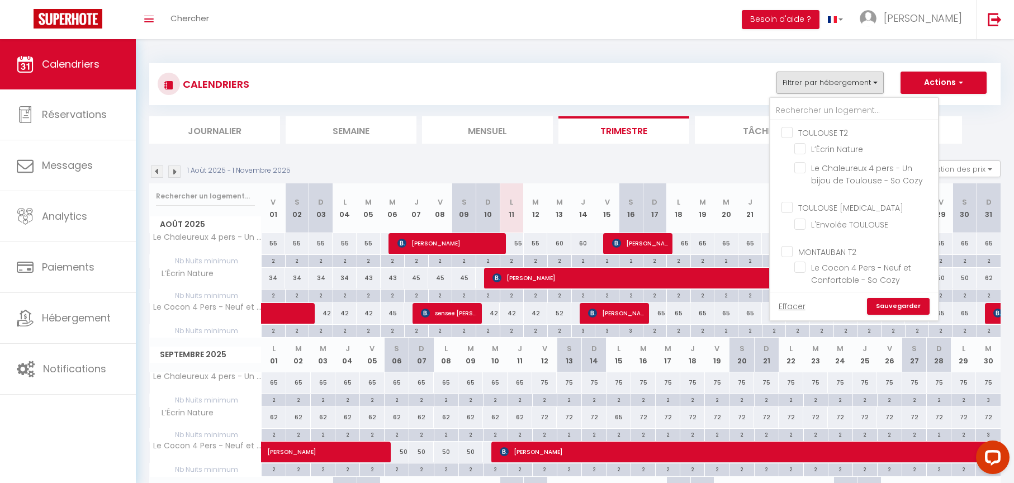
checkbox input "false"
click at [788, 206] on input "TOULOUSE [MEDICAL_DATA]" at bounding box center [866, 206] width 168 height 11
checkbox input "true"
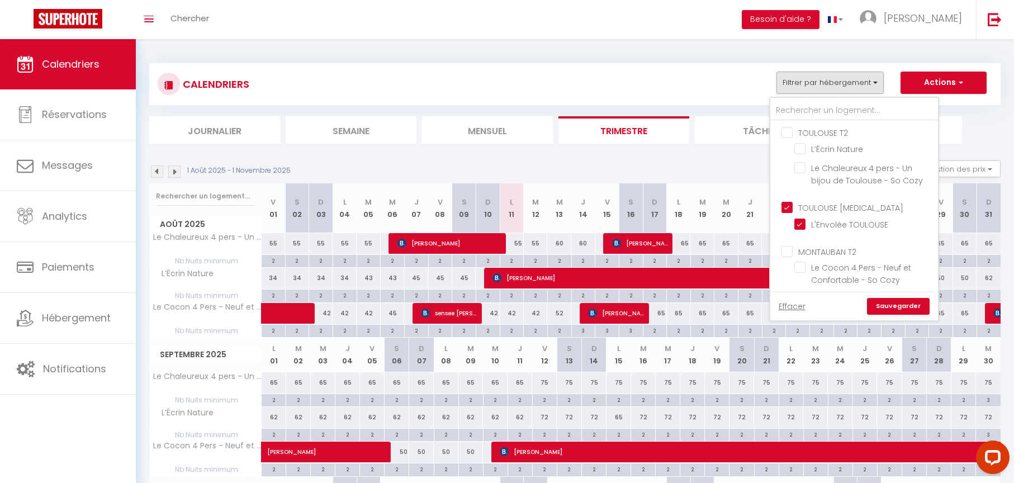
checkbox input "true"
checkbox input "false"
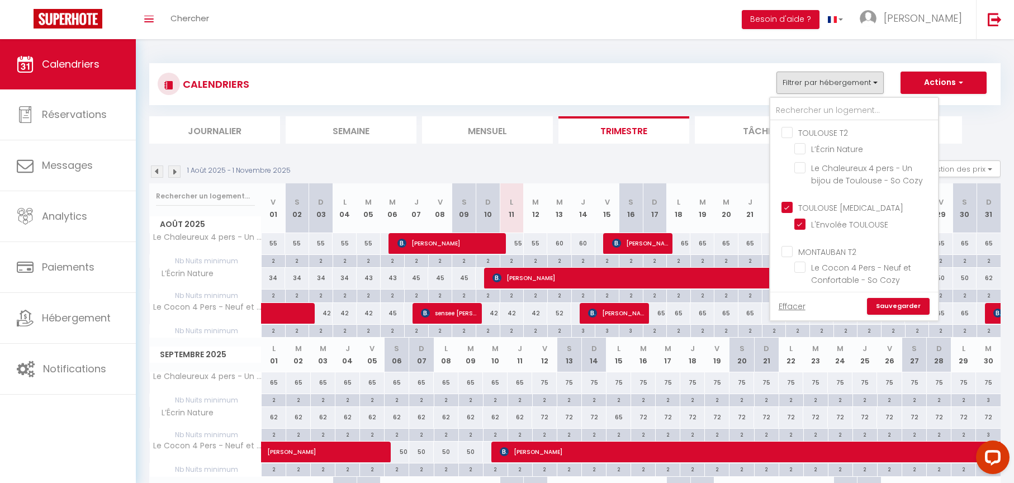
checkbox input "false"
click at [898, 305] on link "Sauvegarder" at bounding box center [898, 306] width 63 height 17
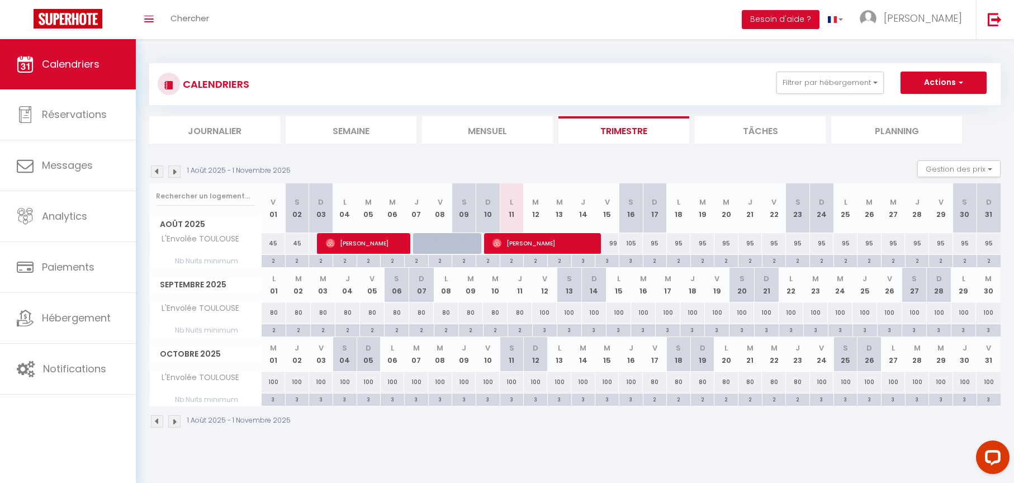
click at [615, 244] on div "99" at bounding box center [607, 243] width 24 height 21
type input "99"
type input "Ven 15 Août 2025"
type input "[PERSON_NAME][DATE]"
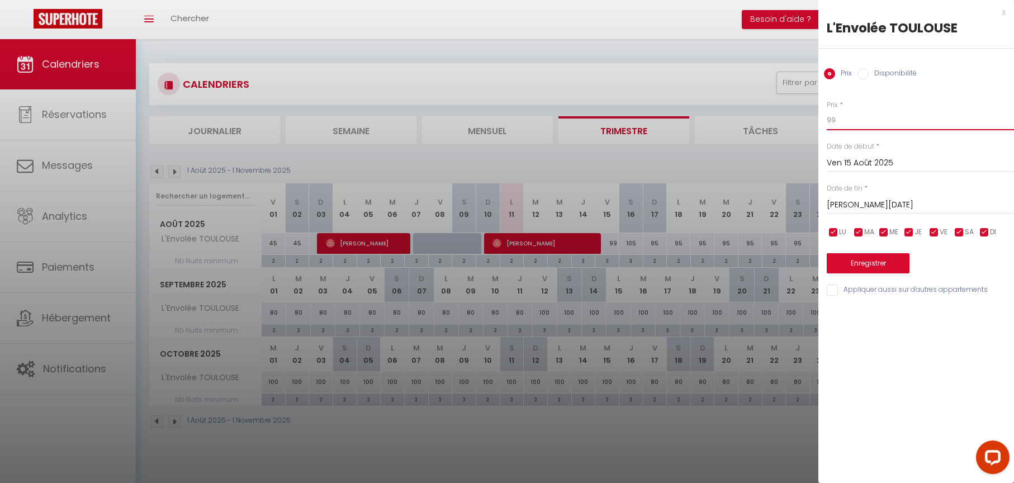
click at [849, 122] on input "99" at bounding box center [920, 120] width 187 height 20
type input "89"
click at [876, 264] on button "Enregistrer" at bounding box center [868, 263] width 83 height 20
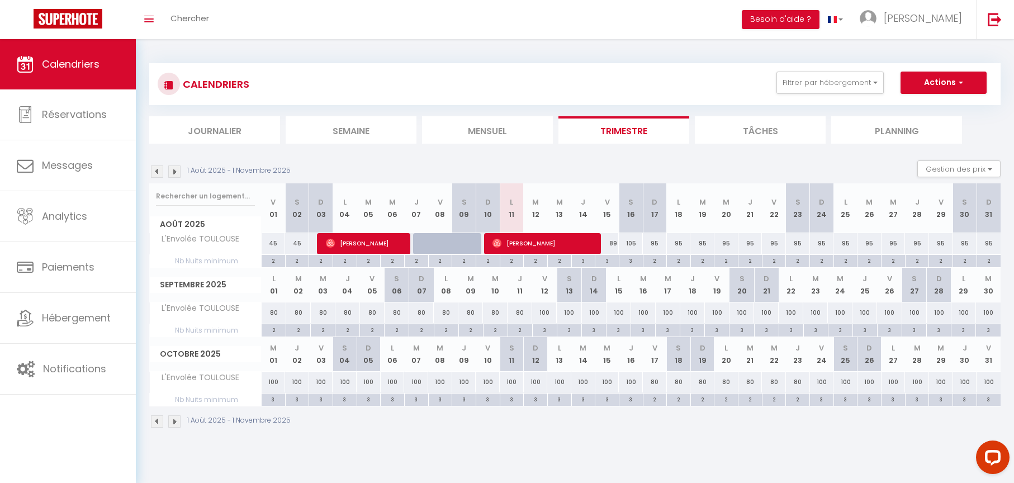
click at [633, 244] on div "105" at bounding box center [631, 243] width 24 height 21
type input "105"
type input "[PERSON_NAME][DATE]"
type input "Dim 17 Août 2025"
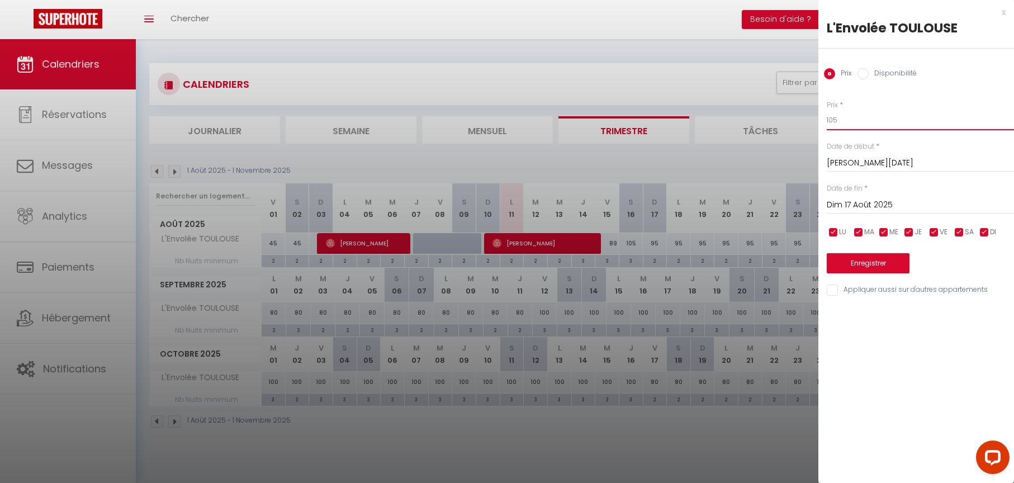
click at [844, 119] on input "105" at bounding box center [920, 120] width 187 height 20
type input "95"
click at [889, 267] on button "Enregistrer" at bounding box center [868, 263] width 83 height 20
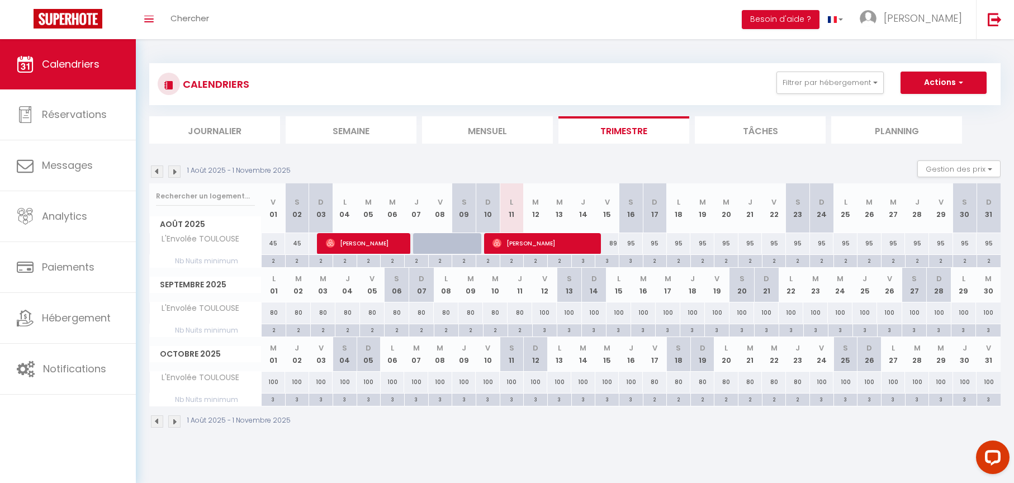
click at [659, 243] on div "95" at bounding box center [655, 243] width 24 height 21
type input "95"
type input "Dim 17 Août 2025"
type input "Lun 18 Août 2025"
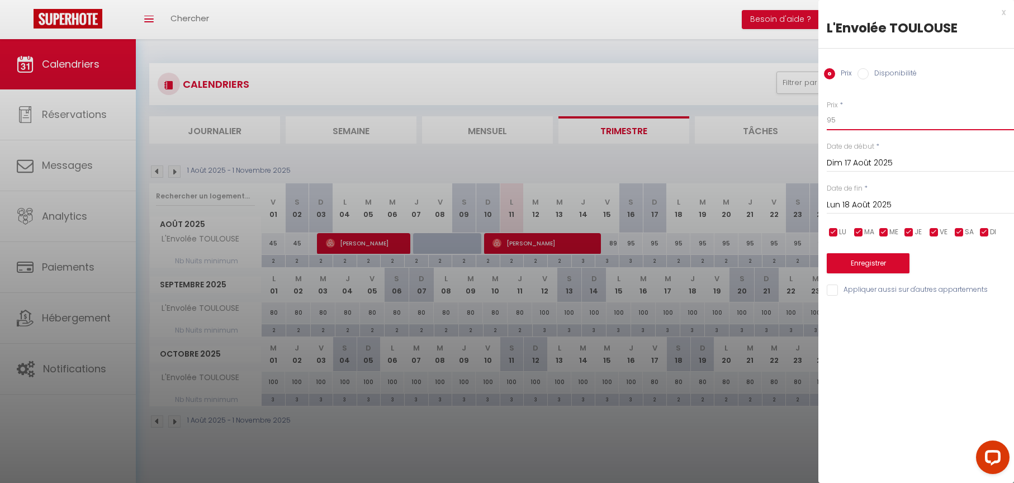
click at [849, 121] on input "95" at bounding box center [920, 120] width 187 height 20
type input "85"
click at [852, 203] on input "Lun 18 Août 2025" at bounding box center [920, 205] width 187 height 15
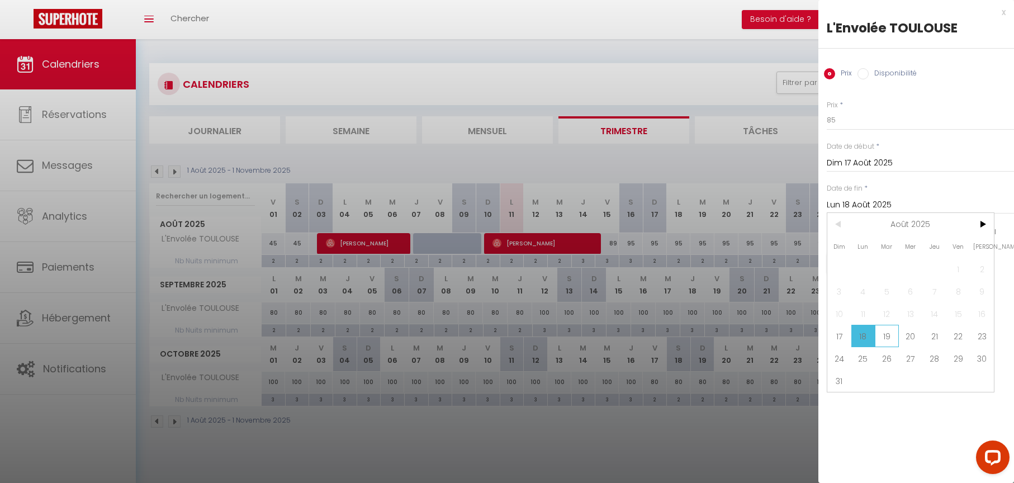
click at [890, 334] on span "19" at bounding box center [887, 336] width 24 height 22
type input "[DATE]"
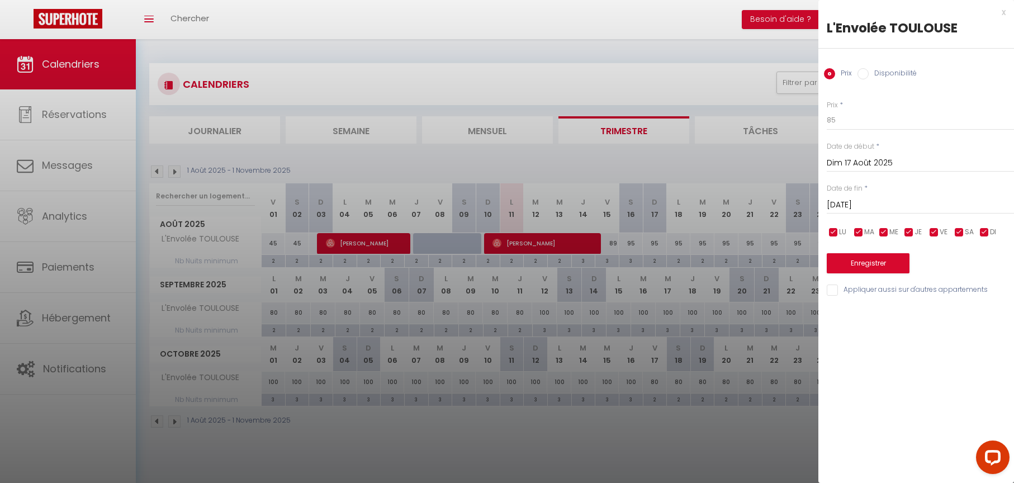
click at [868, 258] on button "Enregistrer" at bounding box center [868, 263] width 83 height 20
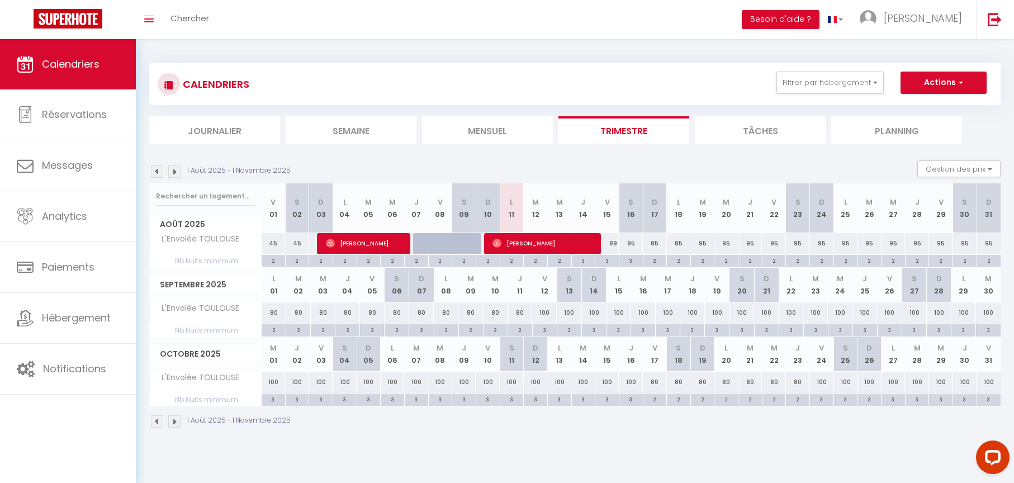
click at [704, 243] on div "95" at bounding box center [703, 243] width 24 height 21
type input "95"
type input "[DATE]"
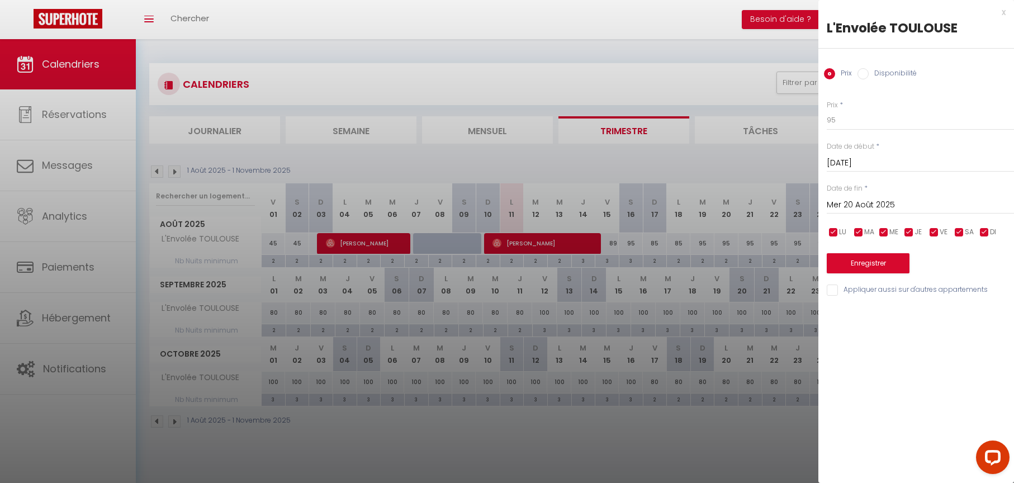
click at [863, 205] on input "Mer 20 Août 2025" at bounding box center [920, 205] width 187 height 15
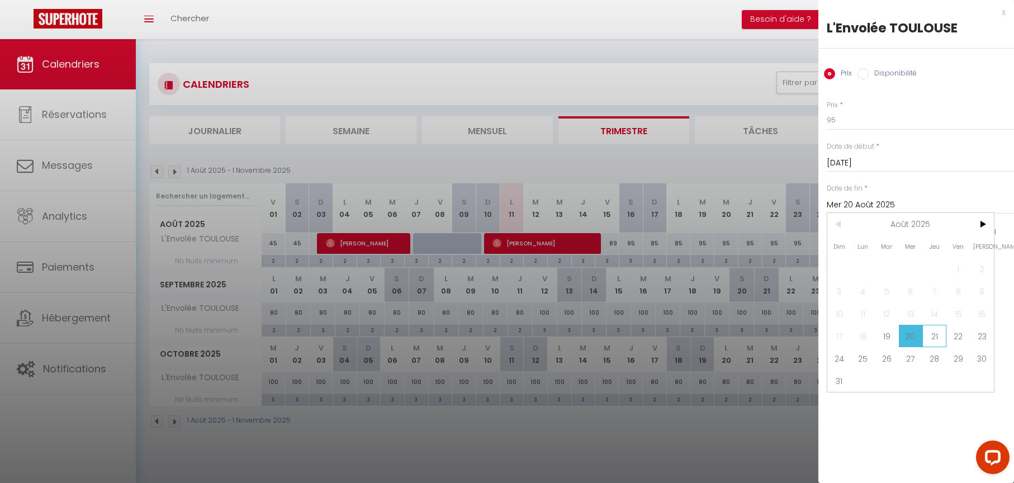
click at [936, 335] on span "21" at bounding box center [935, 336] width 24 height 22
type input "[DEMOGRAPHIC_DATA][DATE]"
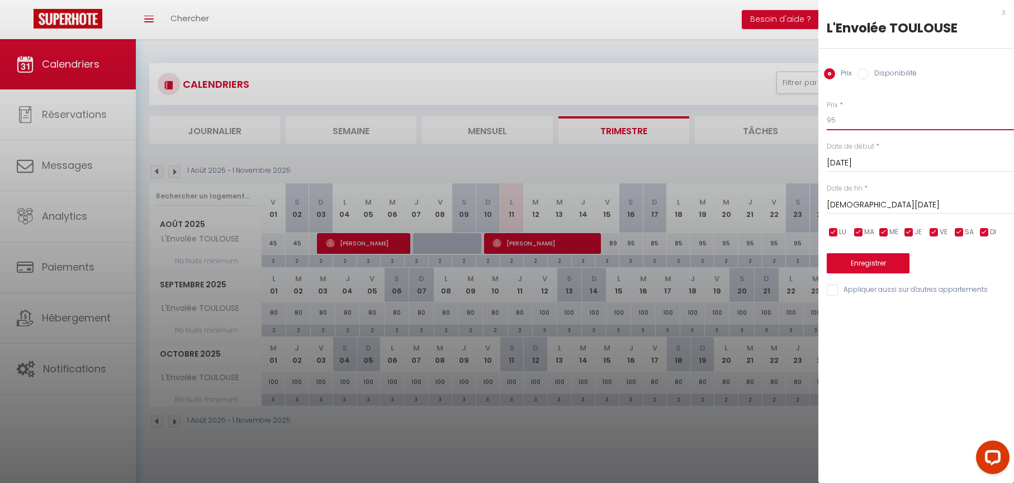
click at [855, 118] on input "95" at bounding box center [920, 120] width 187 height 20
type input "85"
click at [869, 263] on button "Enregistrer" at bounding box center [868, 263] width 83 height 20
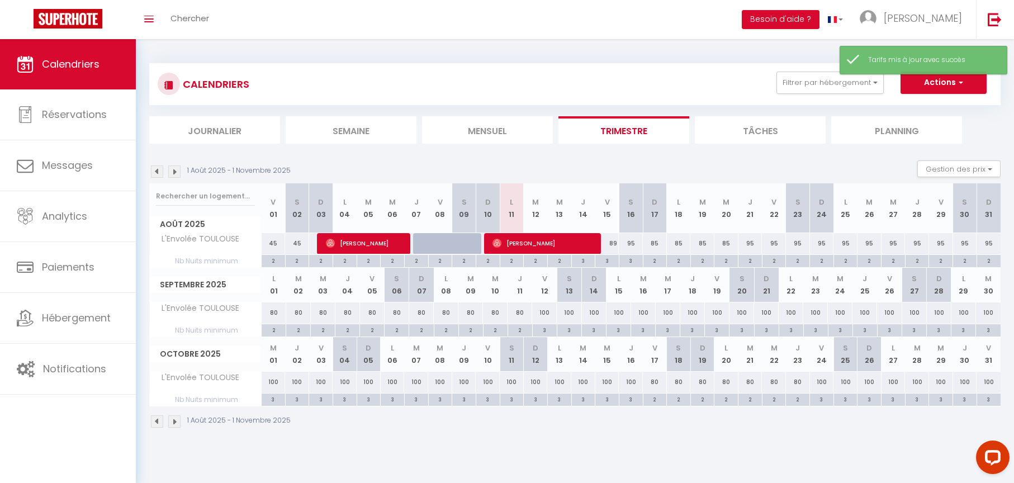
click at [609, 257] on div "3" at bounding box center [606, 260] width 23 height 11
type input "3"
type input "Ven 15 Août 2025"
type input "[PERSON_NAME][DATE]"
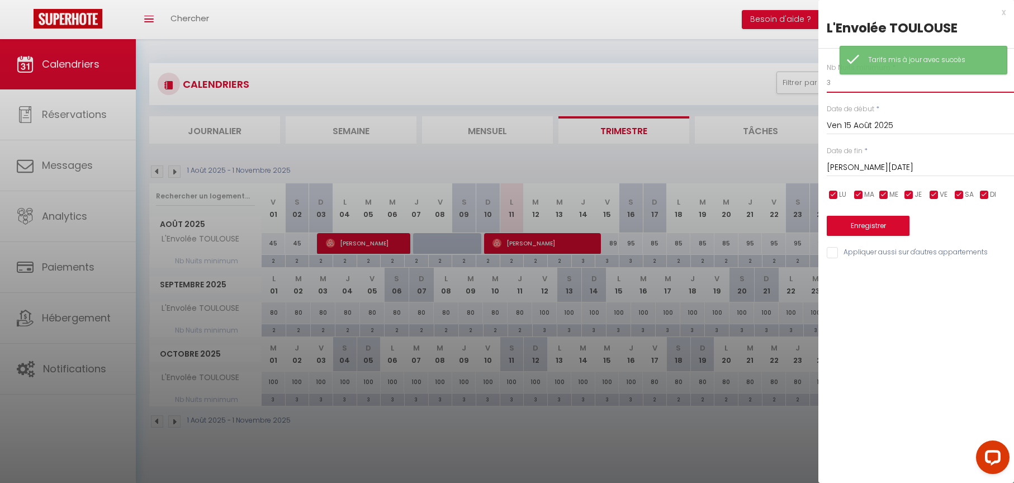
click at [836, 83] on input "3" at bounding box center [920, 83] width 187 height 20
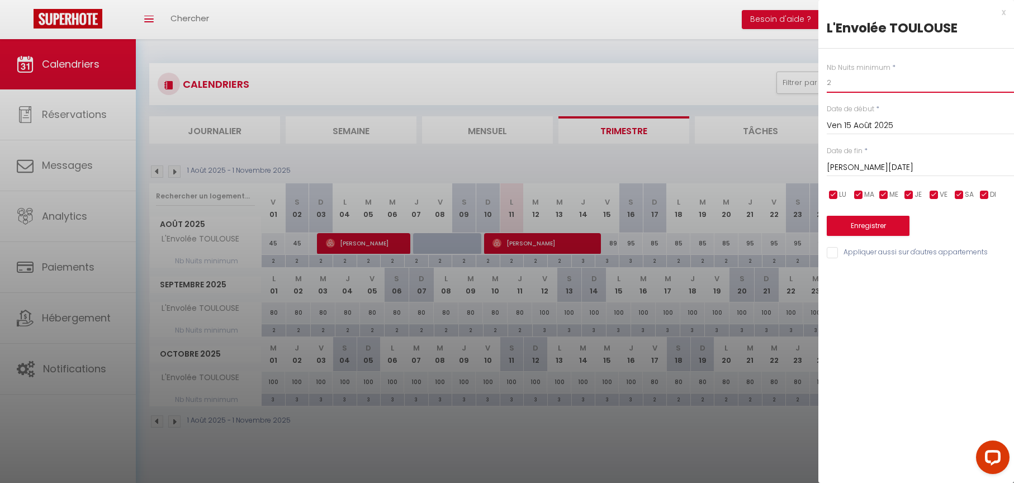
type input "2"
click at [867, 225] on button "Enregistrer" at bounding box center [868, 226] width 83 height 20
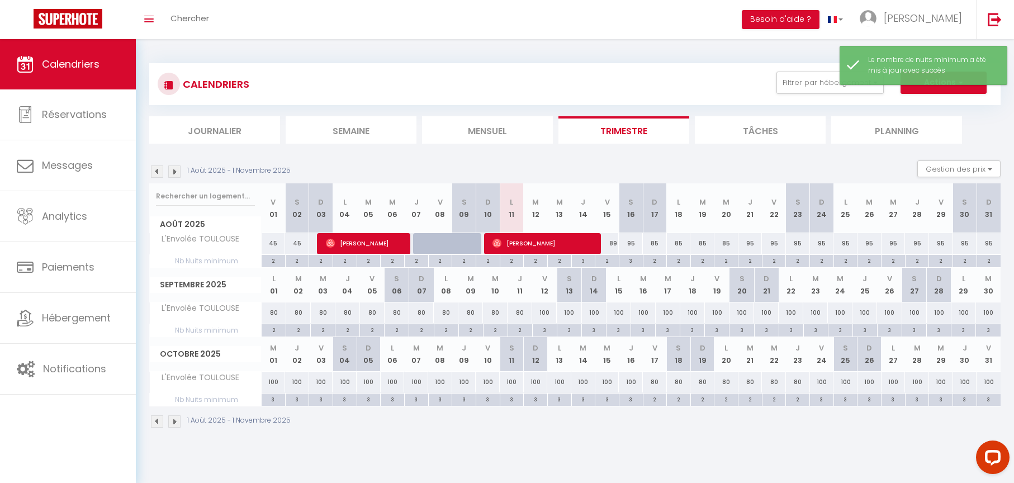
click at [634, 258] on div "3" at bounding box center [631, 260] width 23 height 11
type input "3"
type input "[PERSON_NAME][DATE]"
type input "Dim 17 Août 2025"
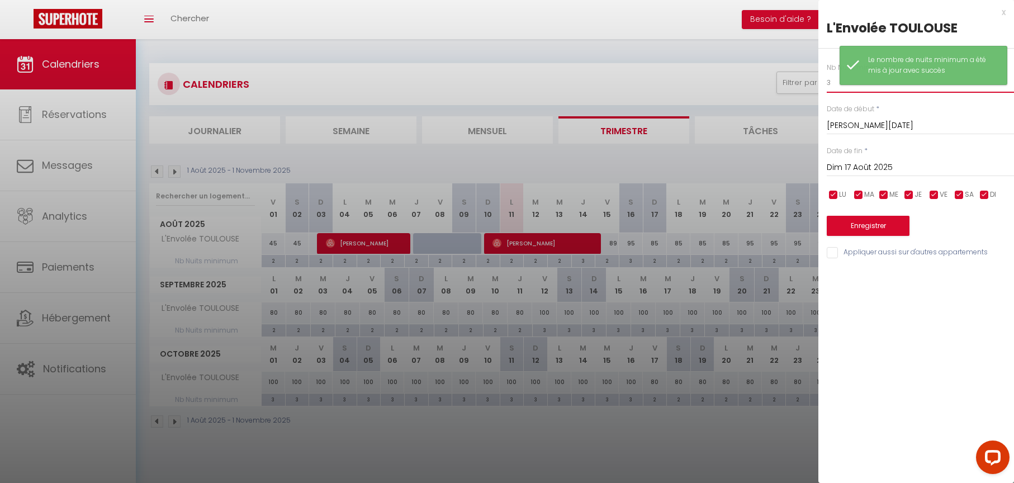
click at [835, 84] on input "3" at bounding box center [920, 83] width 187 height 20
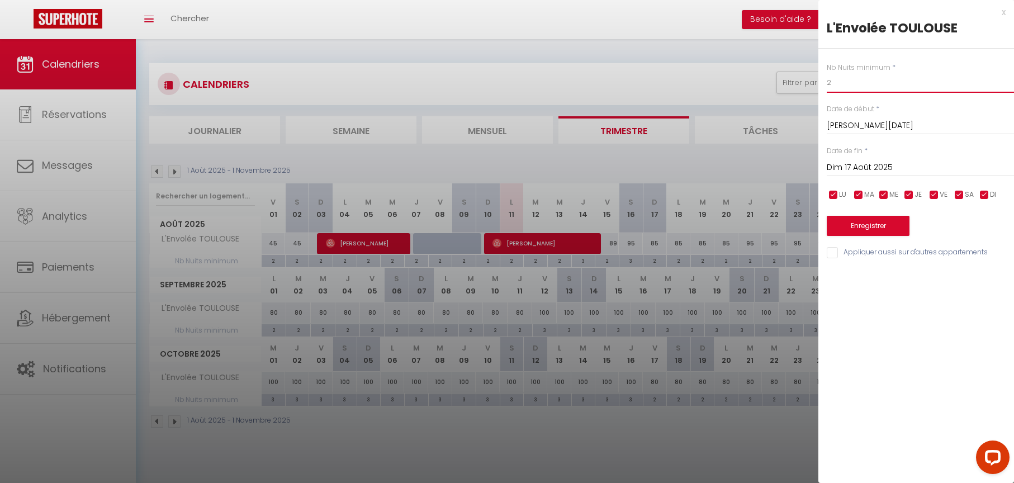
type input "2"
click at [863, 223] on button "Enregistrer" at bounding box center [868, 226] width 83 height 20
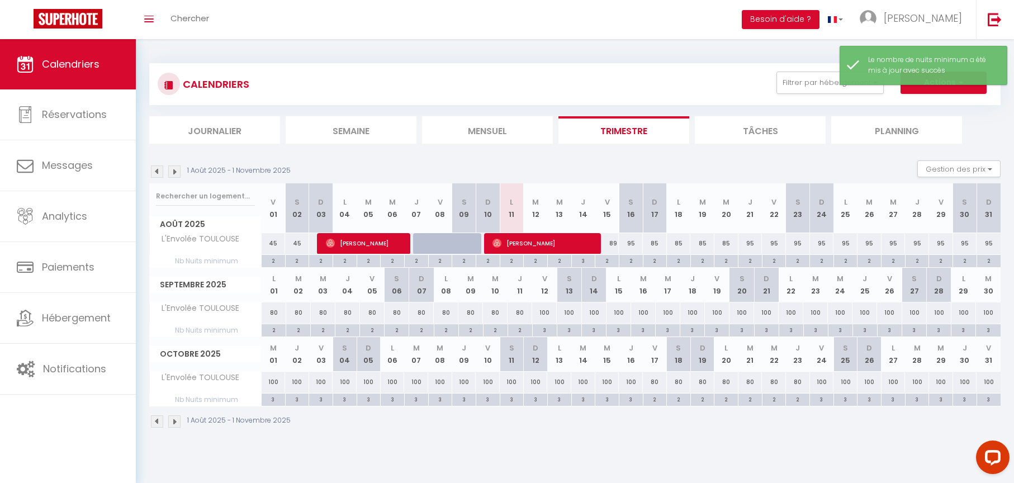
click at [681, 259] on div "2" at bounding box center [678, 260] width 23 height 11
type input "2"
type input "Lun 18 Août 2025"
type input "[DATE]"
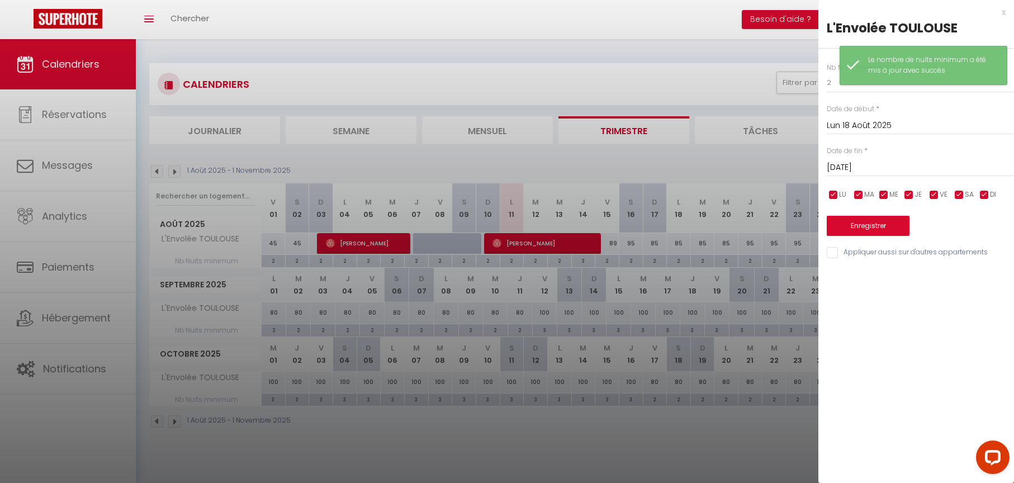
click at [887, 227] on button "Enregistrer" at bounding box center [868, 226] width 83 height 20
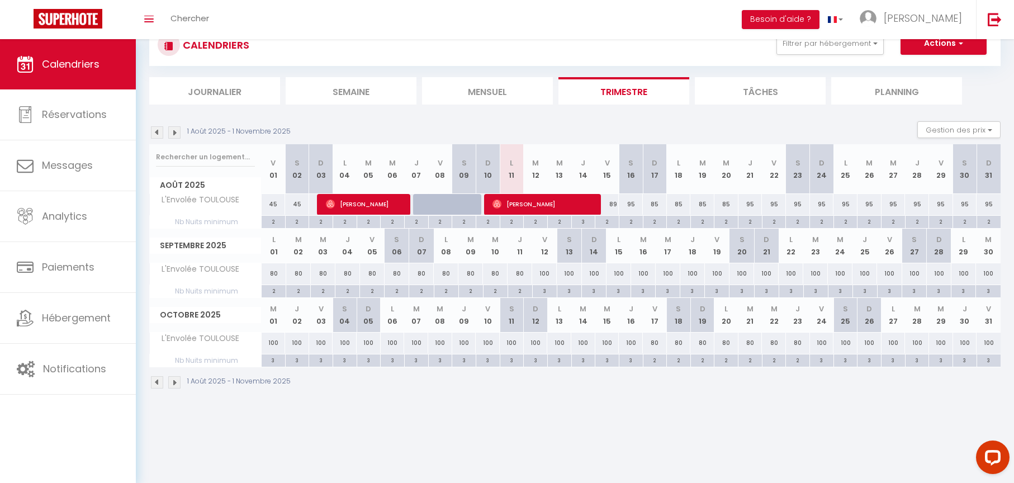
scroll to position [0, 0]
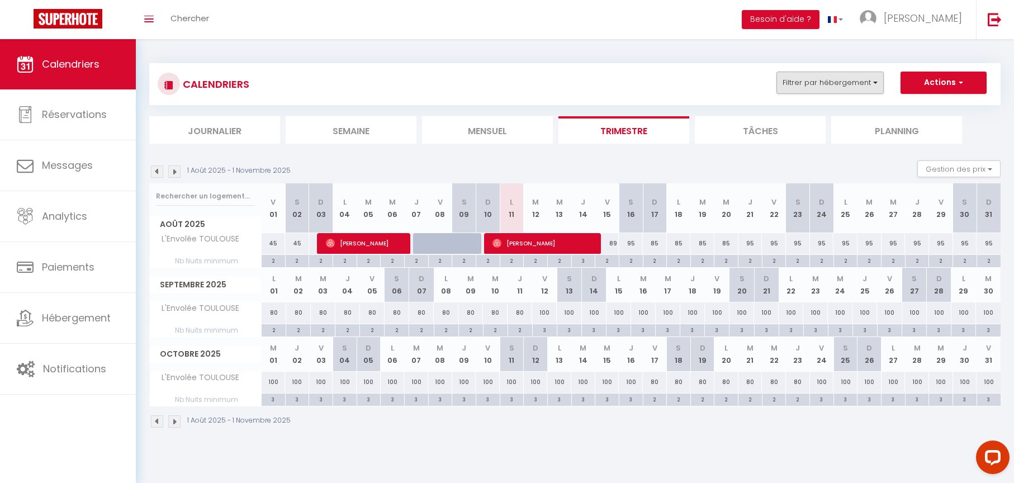
click at [872, 83] on button "Filtrer par hébergement" at bounding box center [830, 83] width 107 height 22
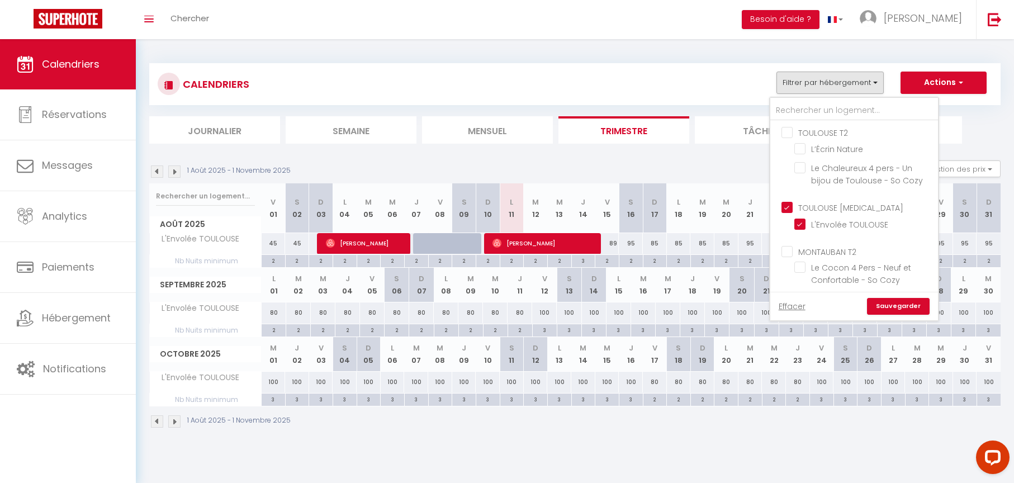
click at [622, 438] on div "CALENDRIERS Filtrer par hébergement TOULOUSE T2 L’Écrin Nature Le Chaleureux 4 …" at bounding box center [575, 246] width 878 height 414
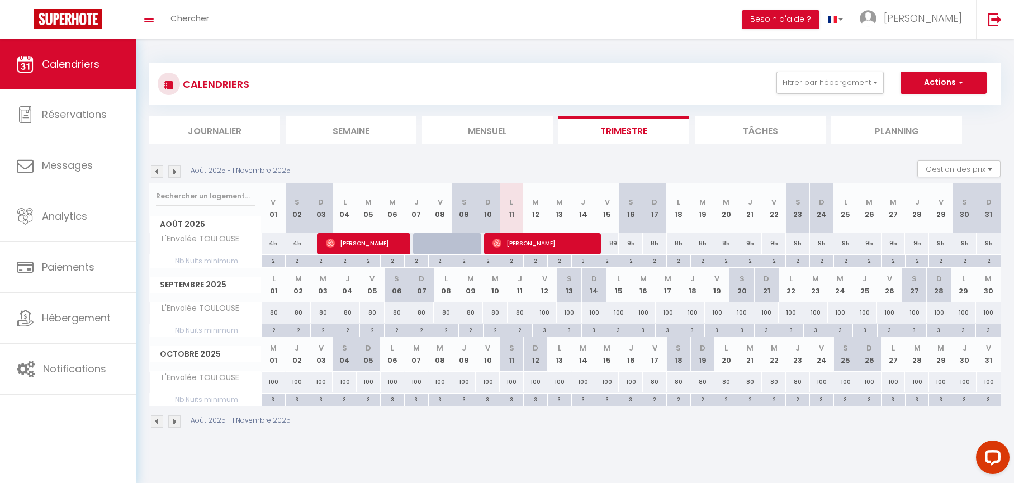
click at [844, 329] on div "3" at bounding box center [841, 329] width 24 height 11
type input "3"
type input "Mer 24 Septembre 2025"
type input "Jeu 25 Septembre 2025"
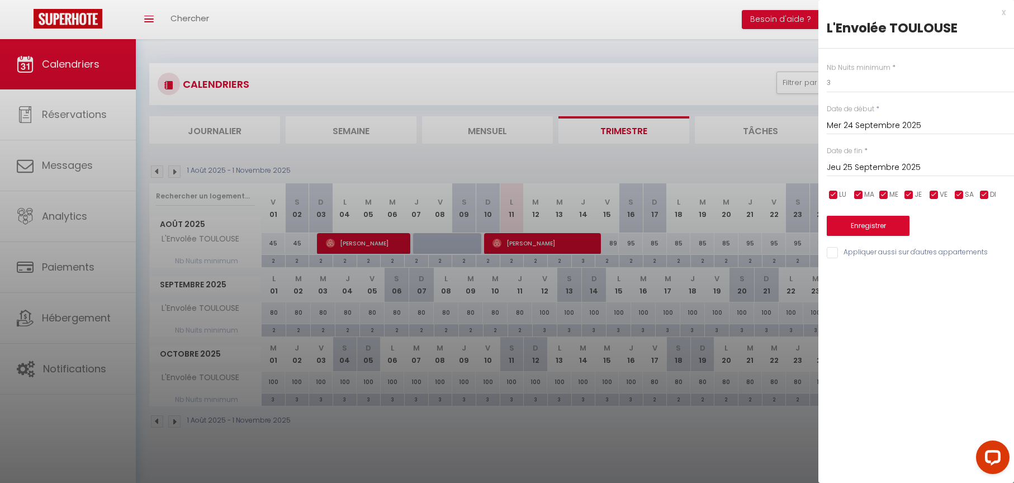
click at [1004, 12] on div "x" at bounding box center [912, 12] width 187 height 13
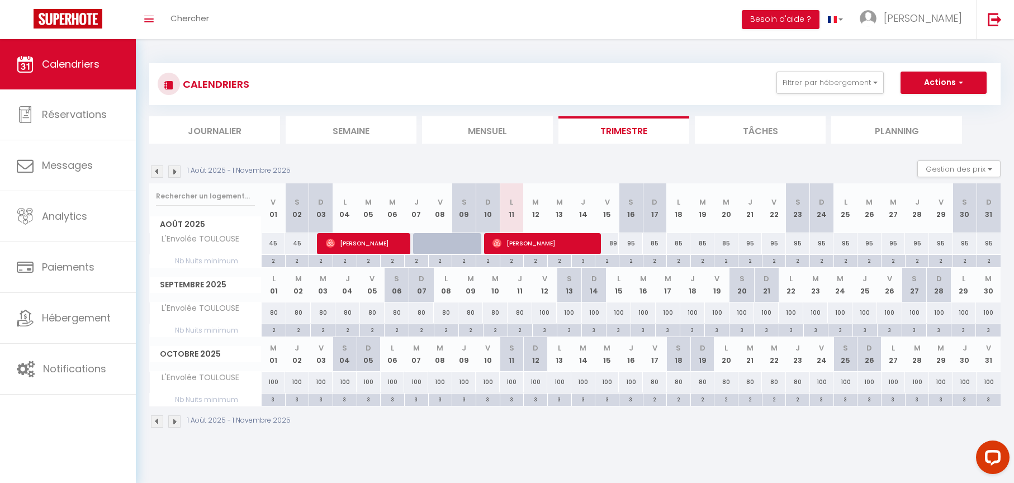
click at [744, 329] on div "3" at bounding box center [742, 329] width 24 height 11
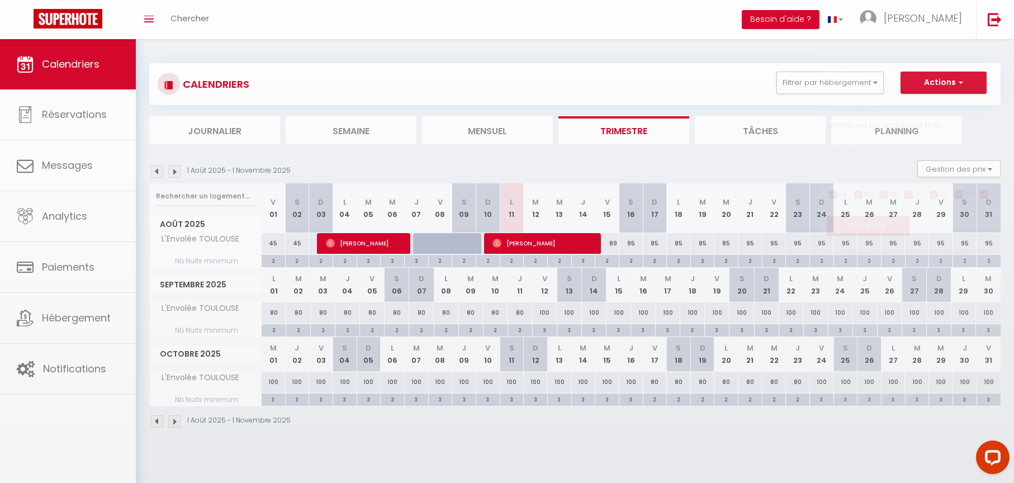
type input "3"
type input "Sam 20 Septembre 2025"
type input "Dim 21 Septembre 2025"
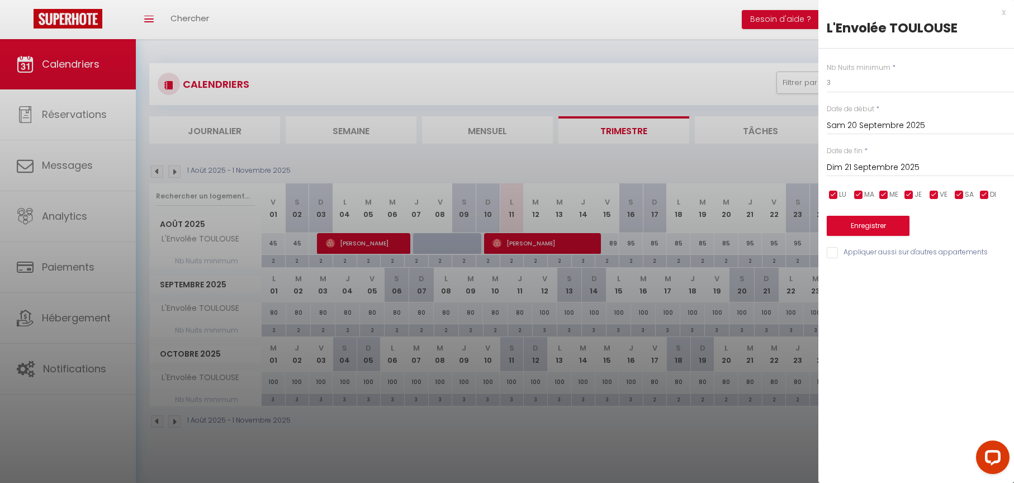
click at [1004, 11] on div "x" at bounding box center [912, 12] width 187 height 13
type input "undefined aN undefined NaN"
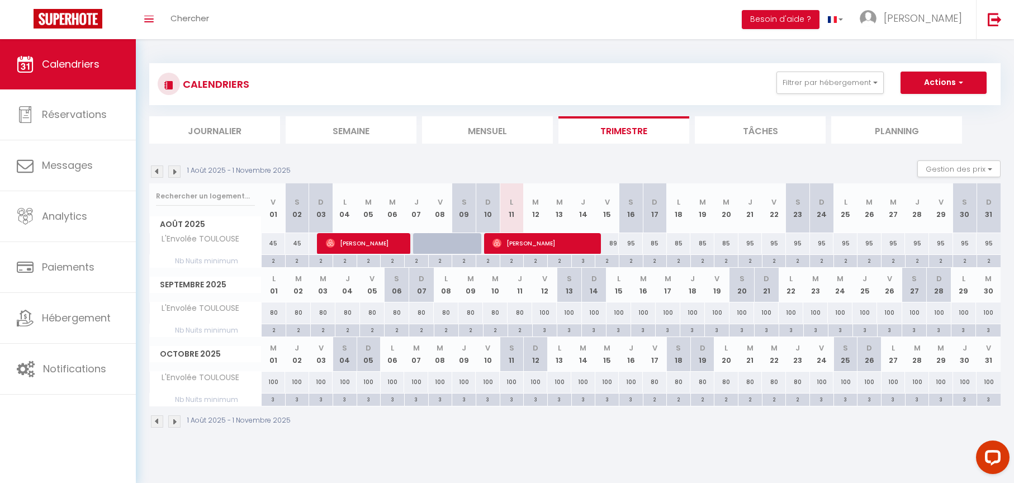
click at [967, 262] on div "2" at bounding box center [964, 260] width 23 height 11
type input "2"
type input "[DATE]"
type input "Dim 31 Août 2025"
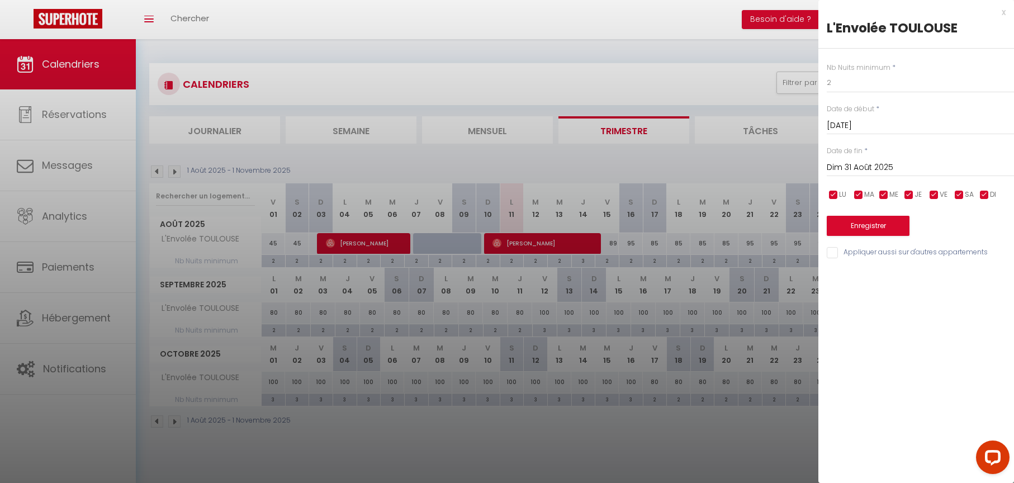
click at [1005, 11] on div "x" at bounding box center [912, 12] width 187 height 13
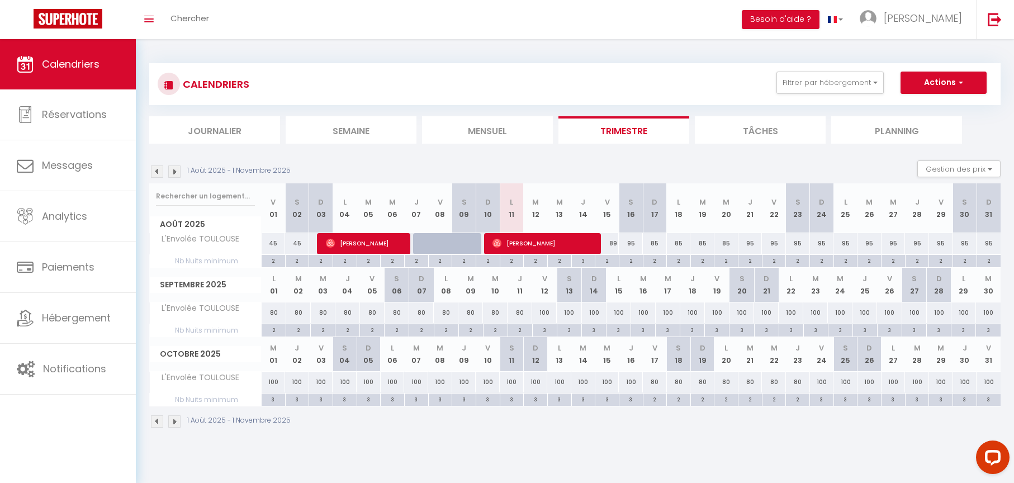
click at [401, 329] on div "2" at bounding box center [397, 329] width 24 height 11
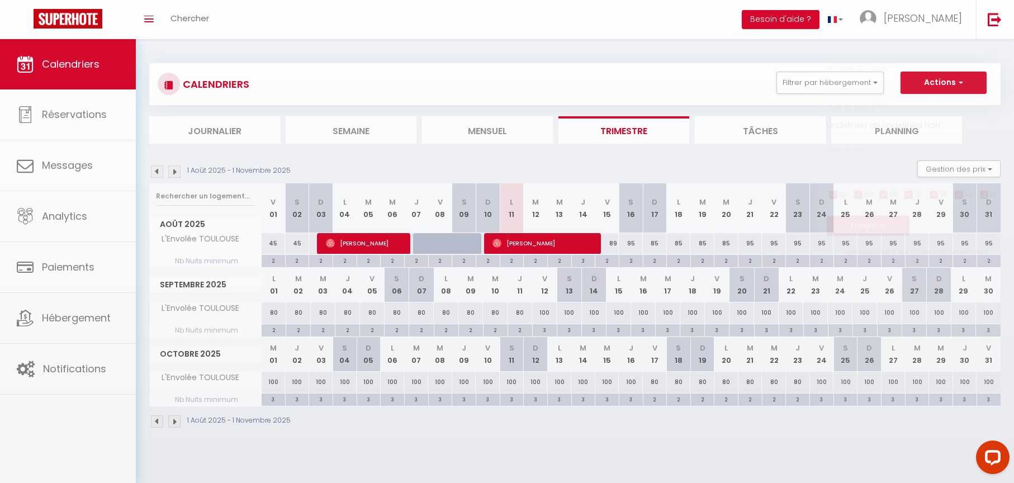
type input "2"
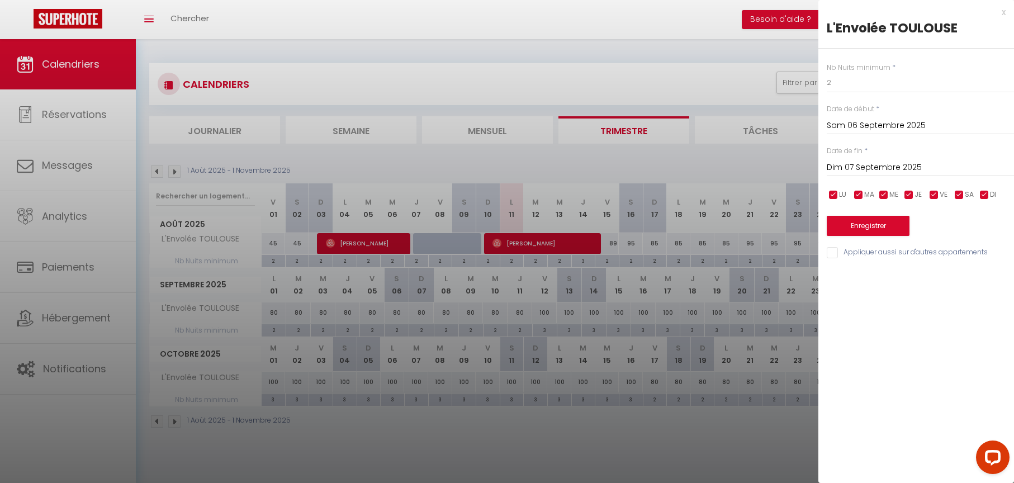
click at [1003, 12] on div "x" at bounding box center [912, 12] width 187 height 13
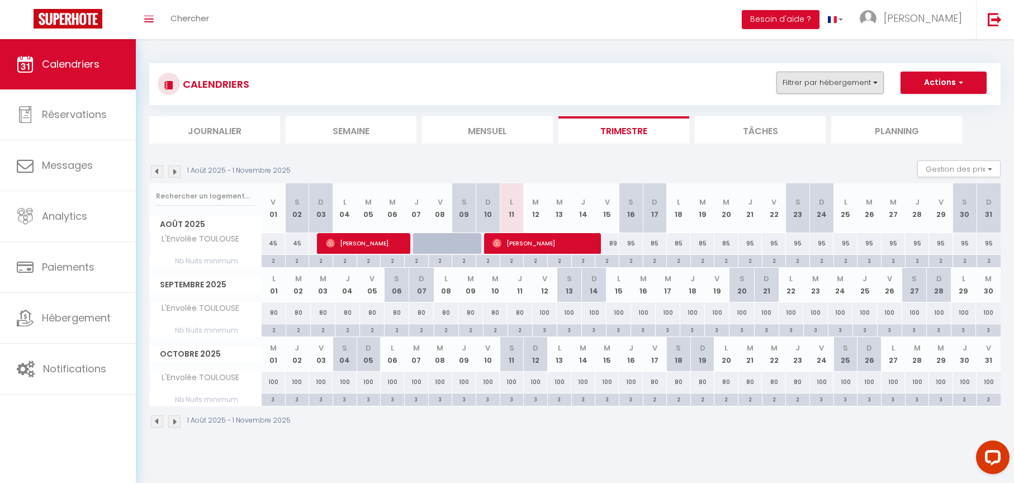
click at [875, 84] on button "Filtrer par hébergement" at bounding box center [830, 83] width 107 height 22
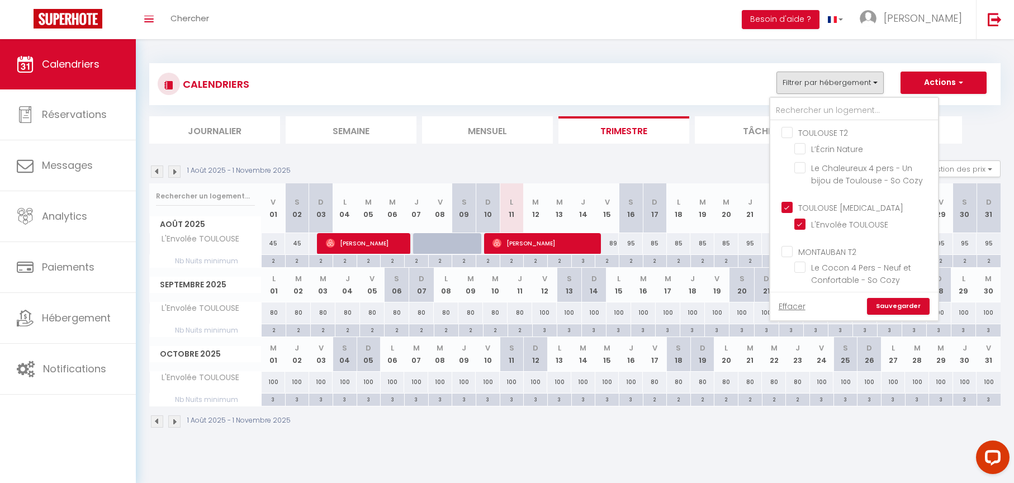
click at [790, 205] on input "TOULOUSE [MEDICAL_DATA]" at bounding box center [866, 206] width 168 height 11
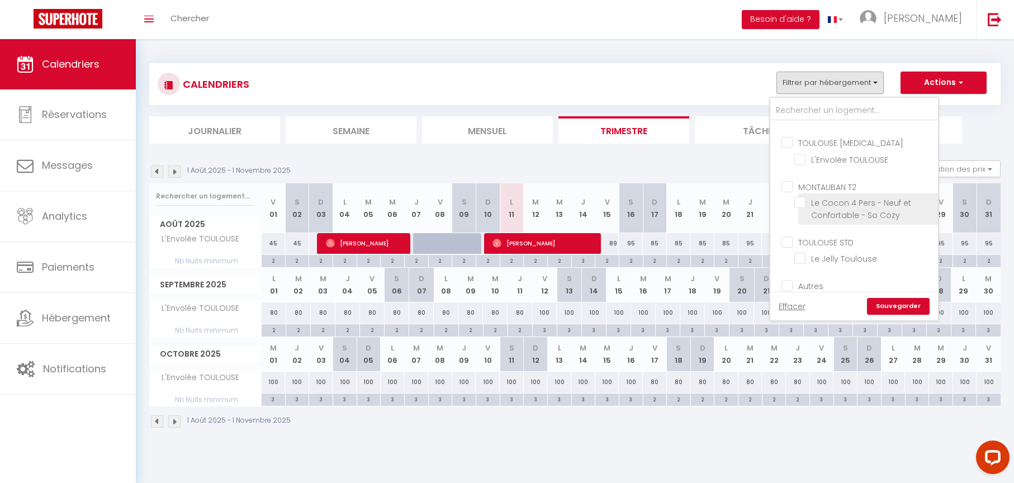
scroll to position [77, 0]
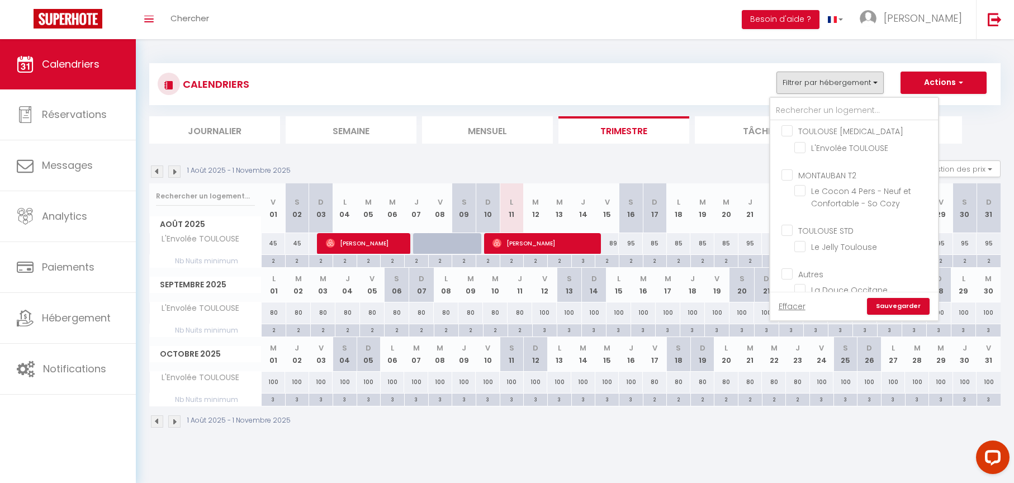
click at [786, 228] on input "TOULOUSE STD" at bounding box center [866, 229] width 168 height 11
click at [894, 305] on link "Sauvegarder" at bounding box center [898, 306] width 63 height 17
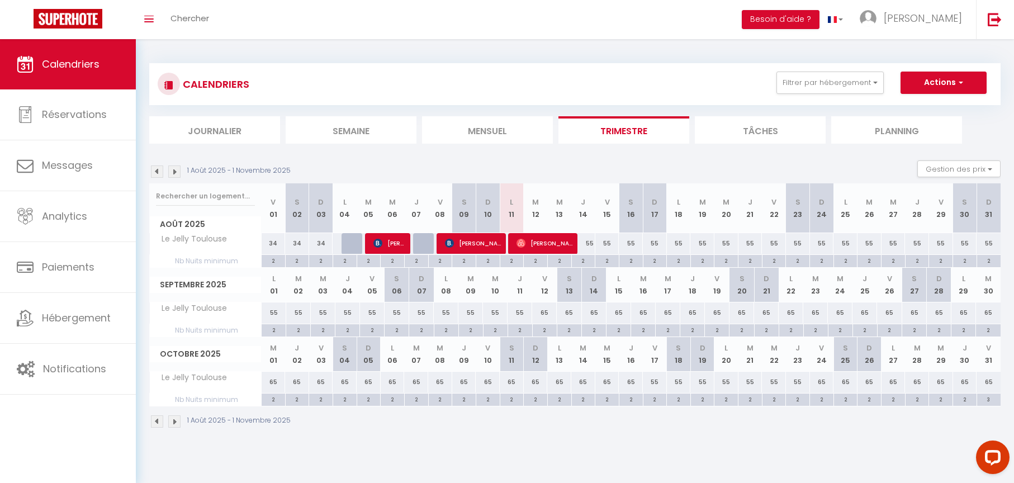
click at [825, 260] on div "2" at bounding box center [821, 260] width 23 height 11
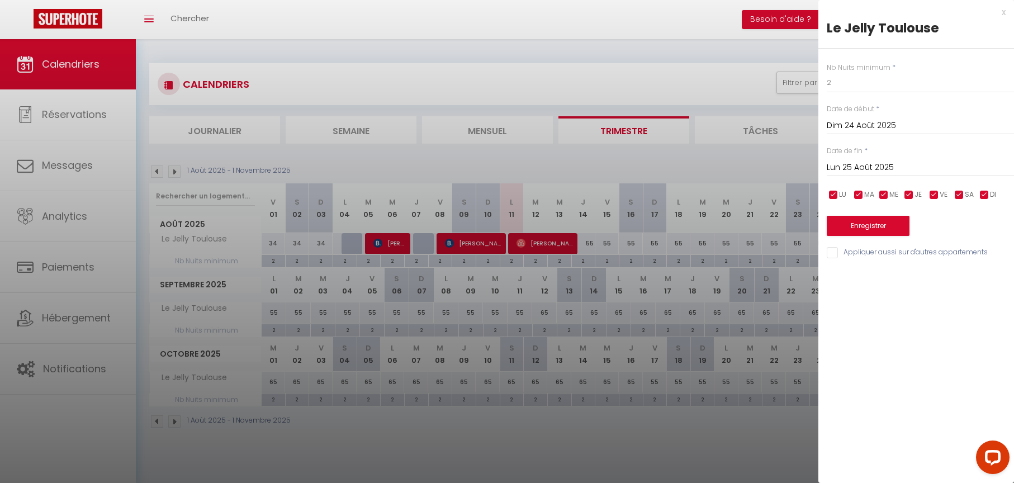
click at [1004, 11] on div "x" at bounding box center [912, 12] width 187 height 13
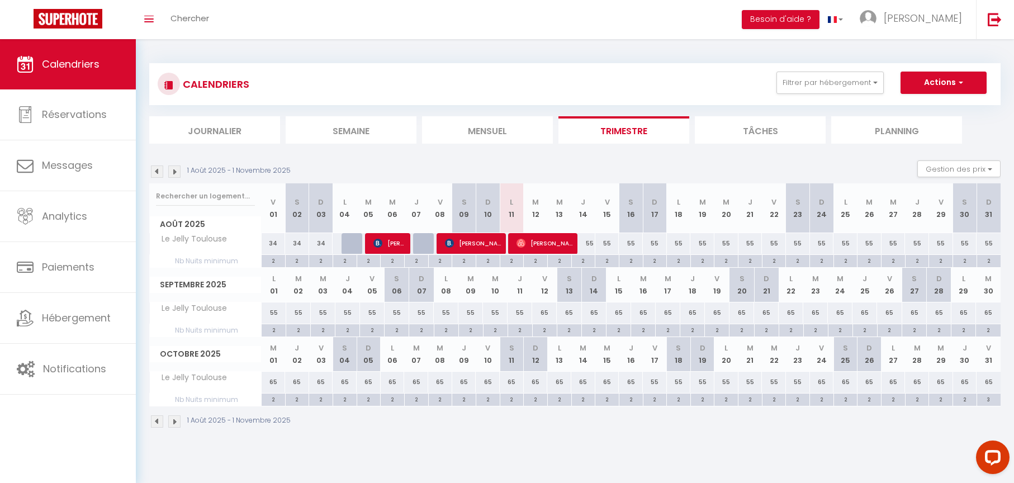
click at [593, 241] on div "55" at bounding box center [583, 243] width 24 height 21
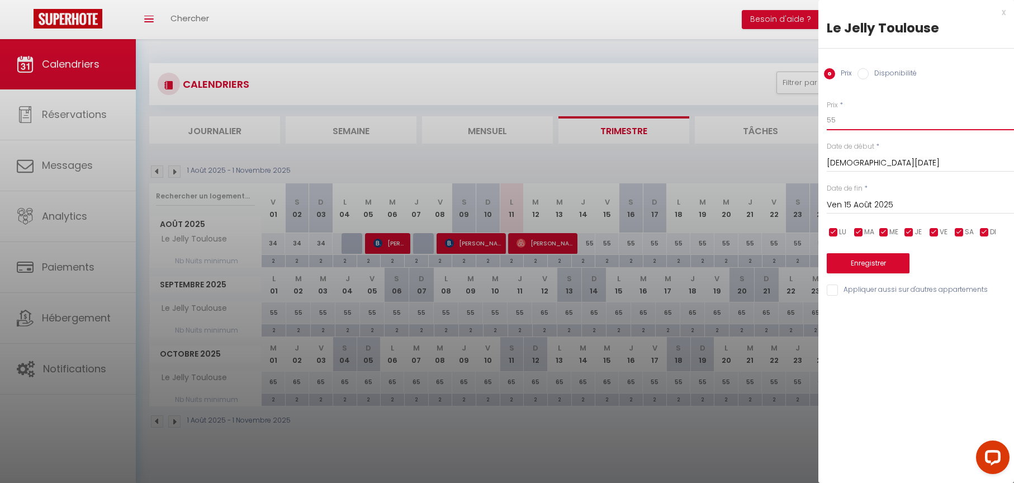
click at [852, 120] on input "55" at bounding box center [920, 120] width 187 height 20
click at [857, 203] on input "Ven 15 Août 2025" at bounding box center [920, 205] width 187 height 15
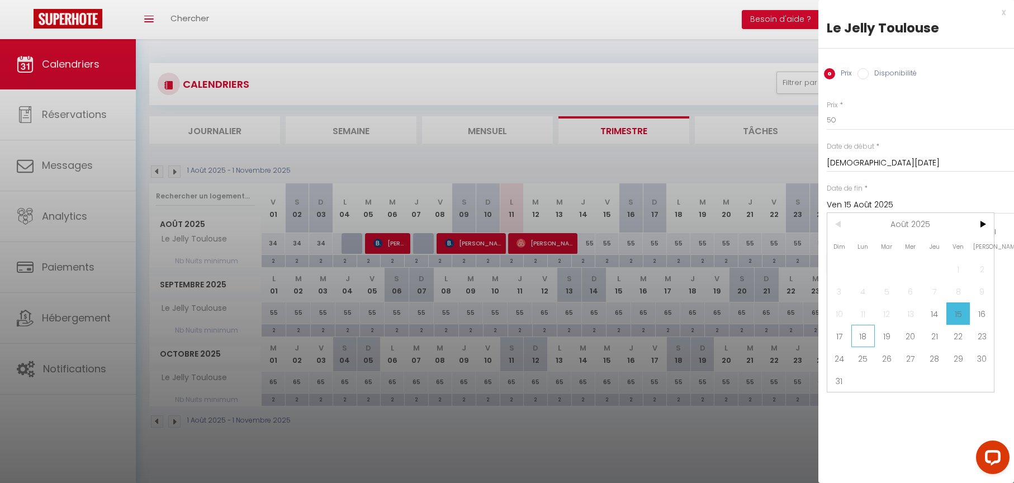
click at [859, 339] on span "18" at bounding box center [864, 336] width 24 height 22
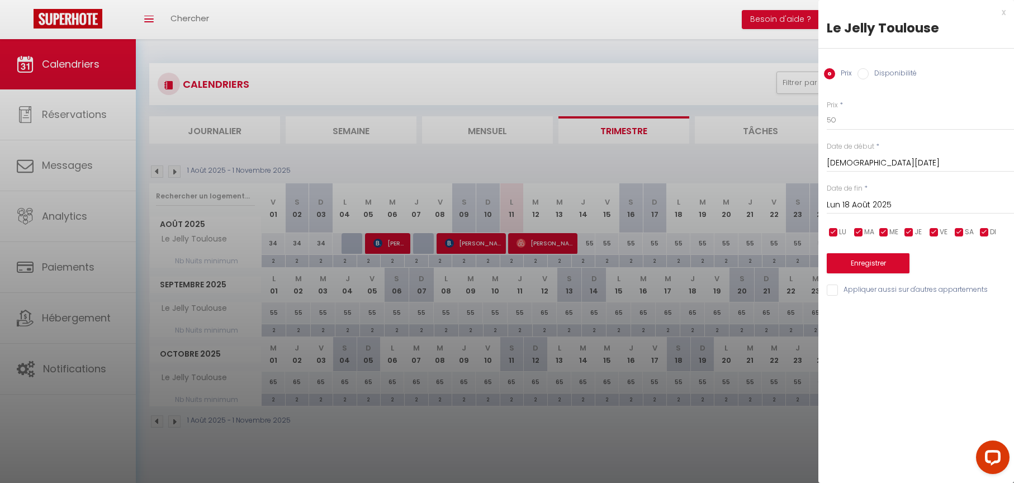
click at [858, 259] on button "Enregistrer" at bounding box center [868, 263] width 83 height 20
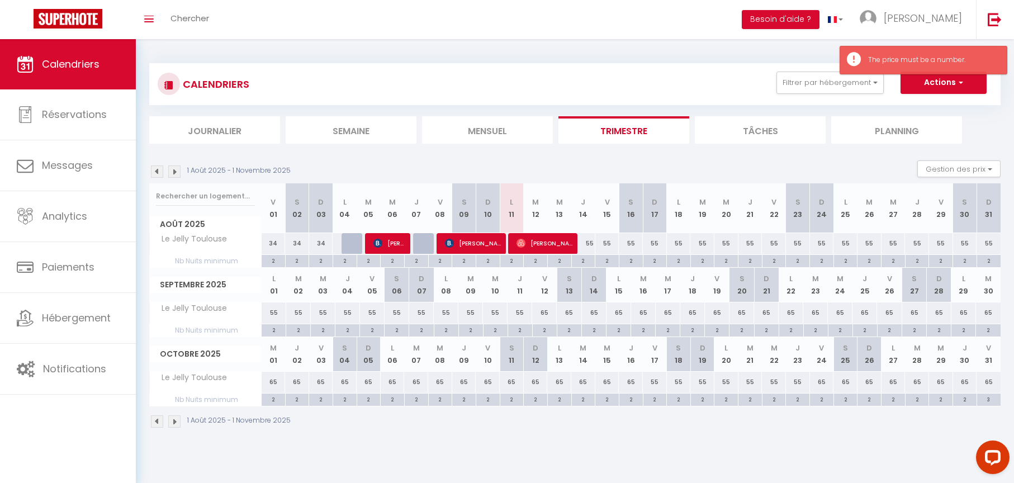
click at [592, 242] on div "55" at bounding box center [583, 243] width 24 height 21
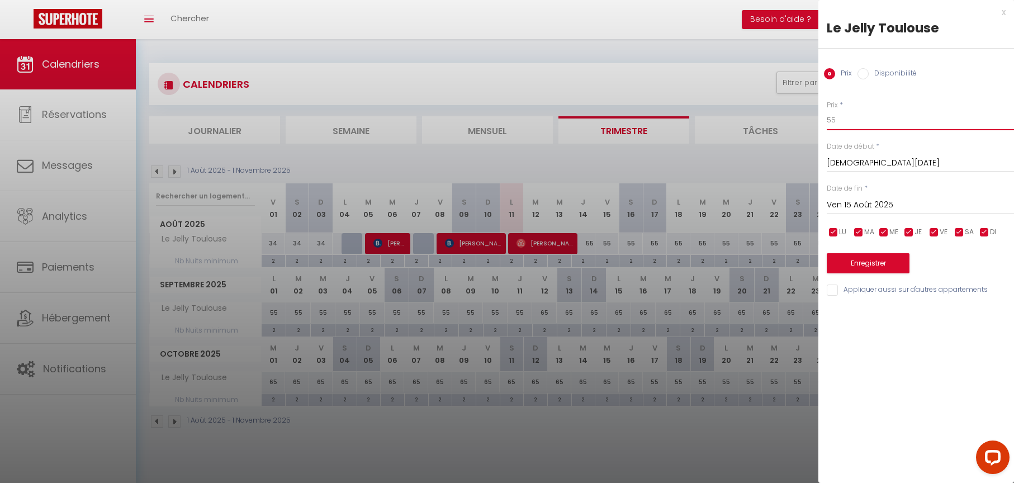
click at [846, 116] on input "55" at bounding box center [920, 120] width 187 height 20
click at [863, 206] on input "Ven 15 Août 2025" at bounding box center [920, 205] width 187 height 15
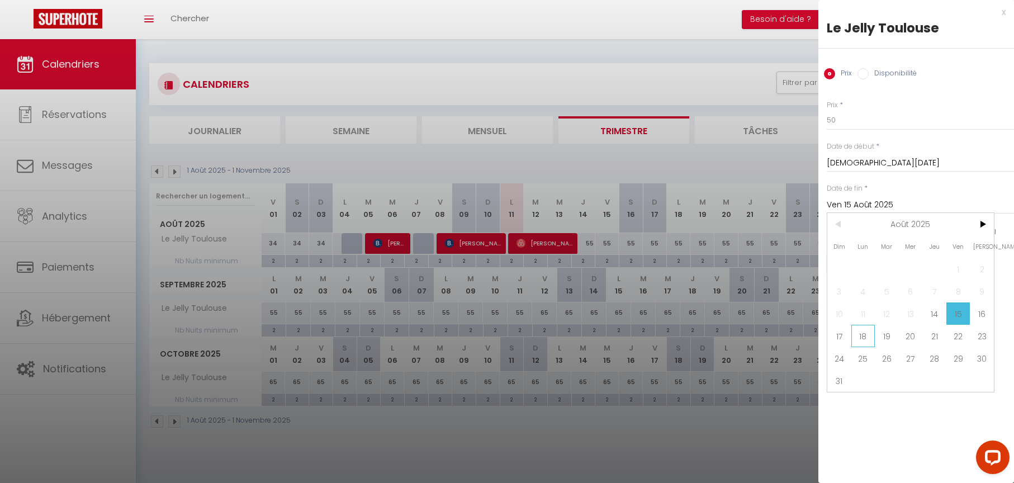
click at [861, 336] on span "18" at bounding box center [864, 336] width 24 height 22
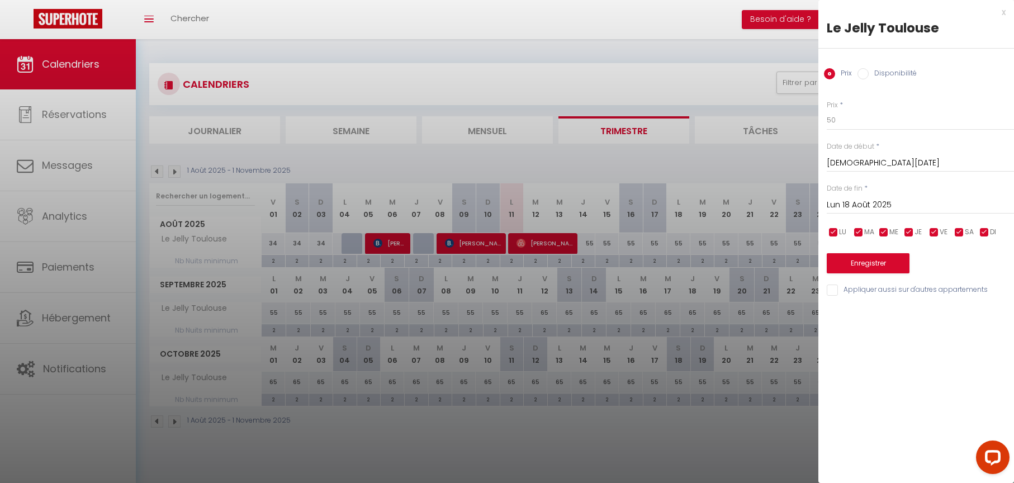
click at [859, 254] on button "Enregistrer" at bounding box center [868, 263] width 83 height 20
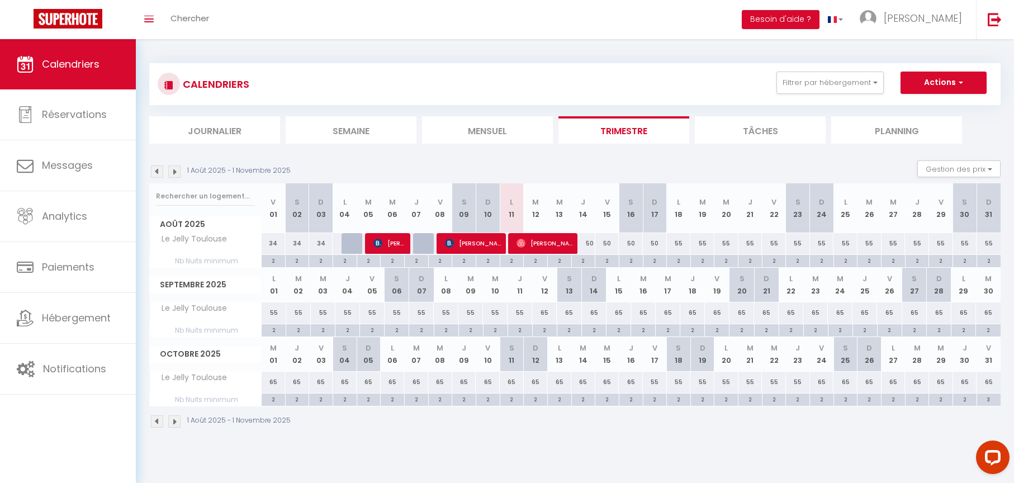
click at [590, 245] on div "50" at bounding box center [583, 243] width 24 height 21
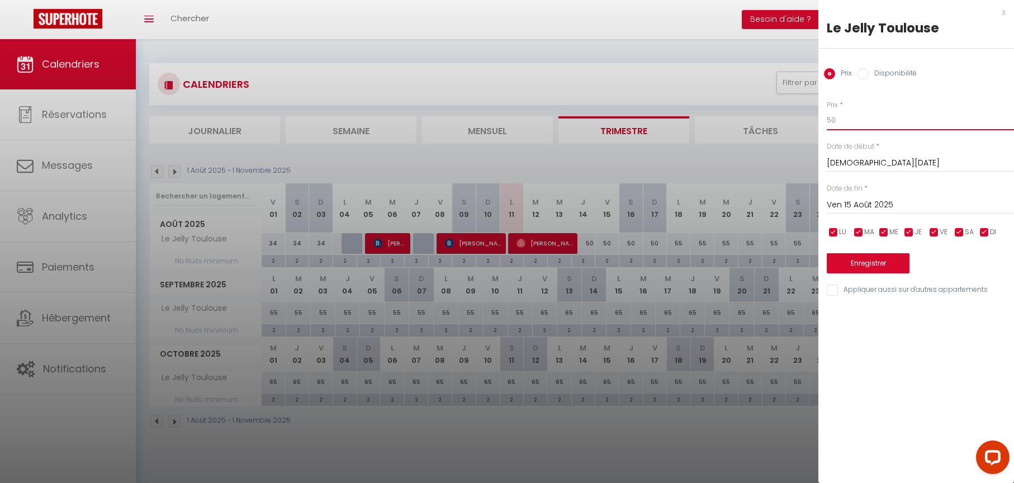
click at [848, 122] on input "50" at bounding box center [920, 120] width 187 height 20
click at [865, 259] on button "Enregistrer" at bounding box center [868, 263] width 83 height 20
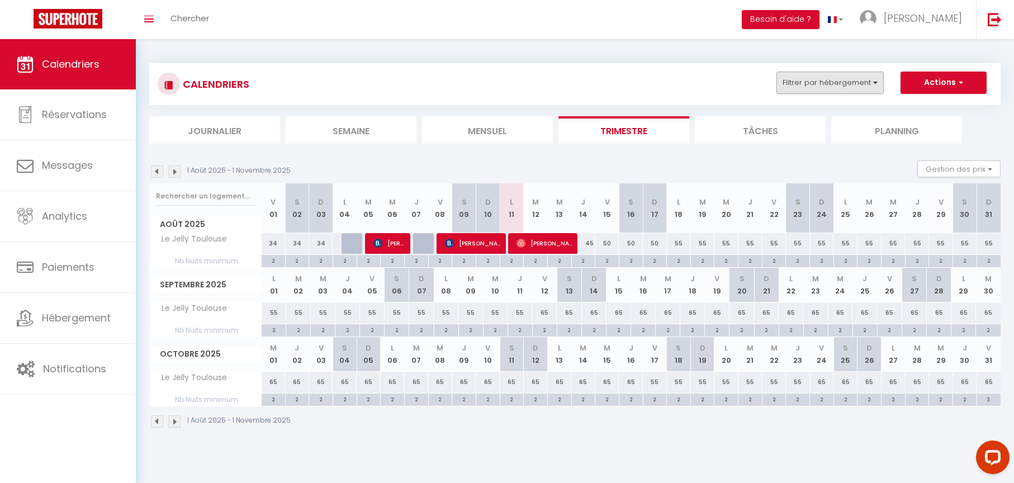
click at [873, 83] on button "Filtrer par hébergement" at bounding box center [830, 83] width 107 height 22
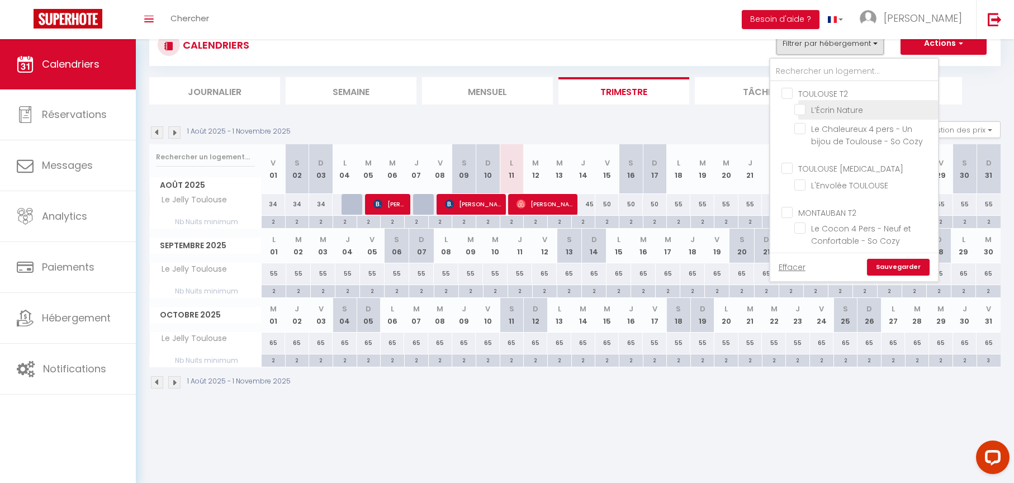
scroll to position [0, 0]
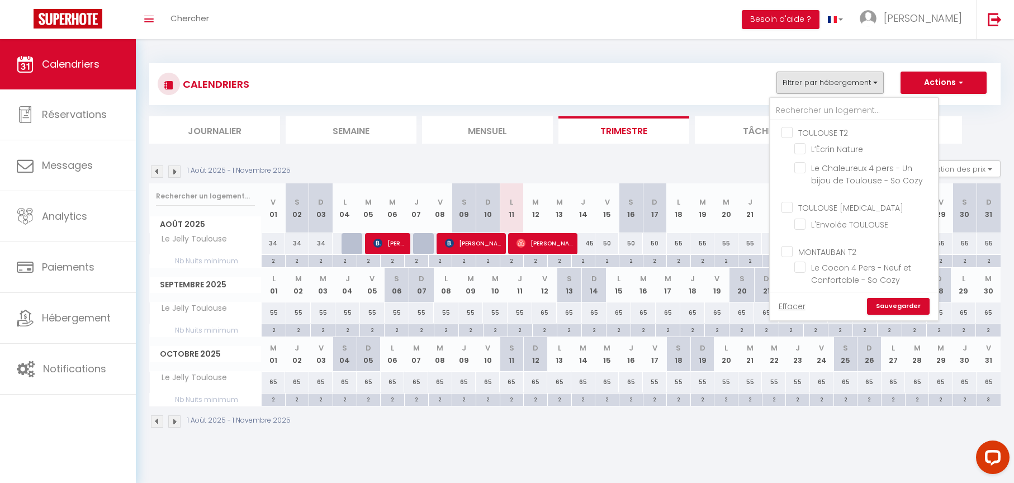
click at [719, 82] on div "CALENDRIERS Filtrer par hébergement TOULOUSE T2 L’Écrin Nature Le Chaleureux 4 …" at bounding box center [575, 84] width 835 height 25
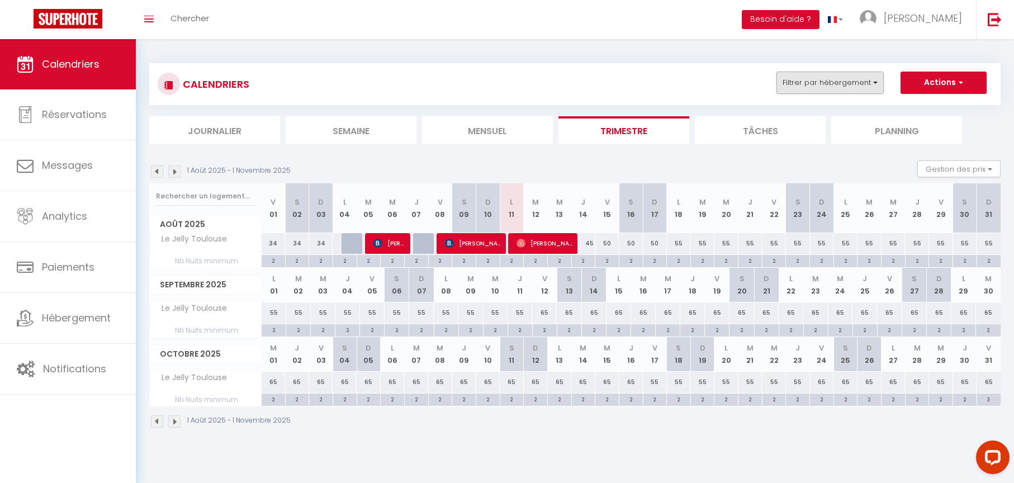
click at [845, 81] on button "Filtrer par hébergement" at bounding box center [830, 83] width 107 height 22
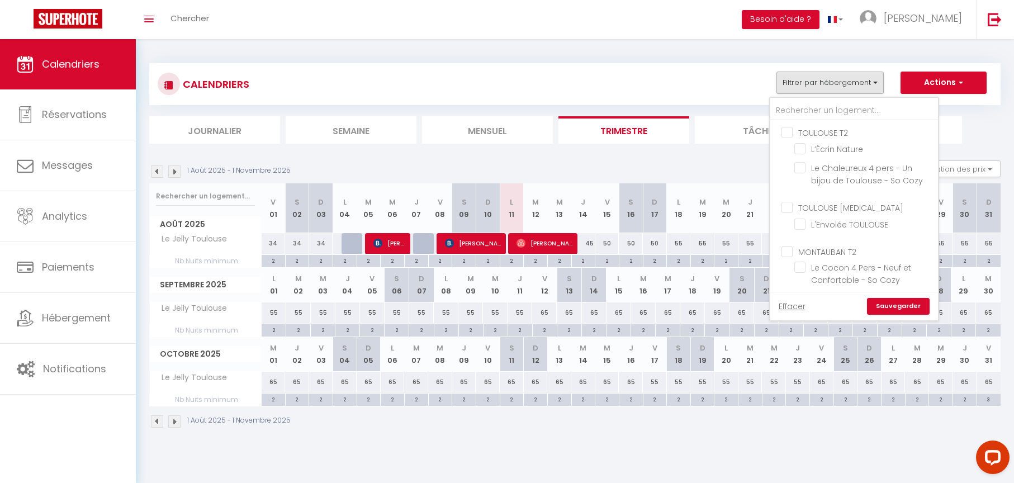
click at [789, 130] on input "TOULOUSE T2" at bounding box center [866, 131] width 168 height 11
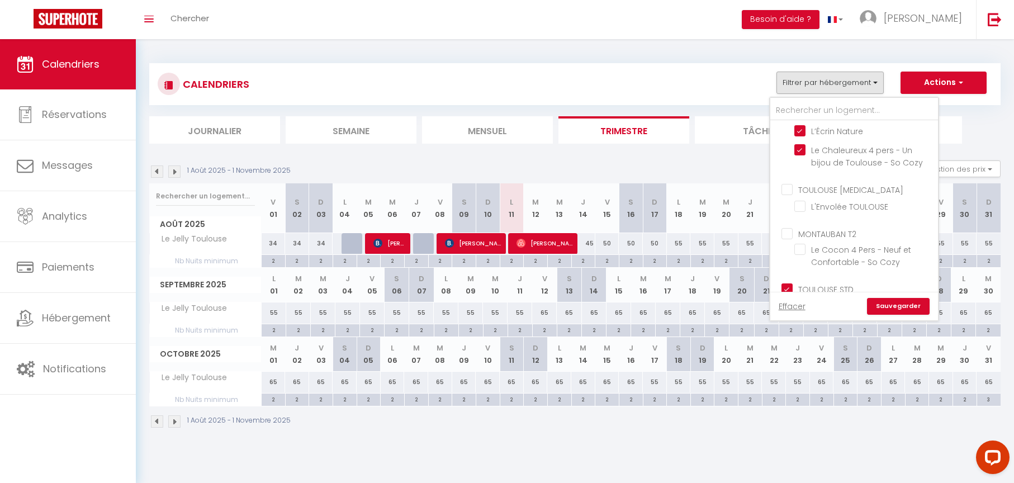
scroll to position [64, 0]
click at [791, 184] on input "MONTAUBAN T2" at bounding box center [866, 186] width 168 height 11
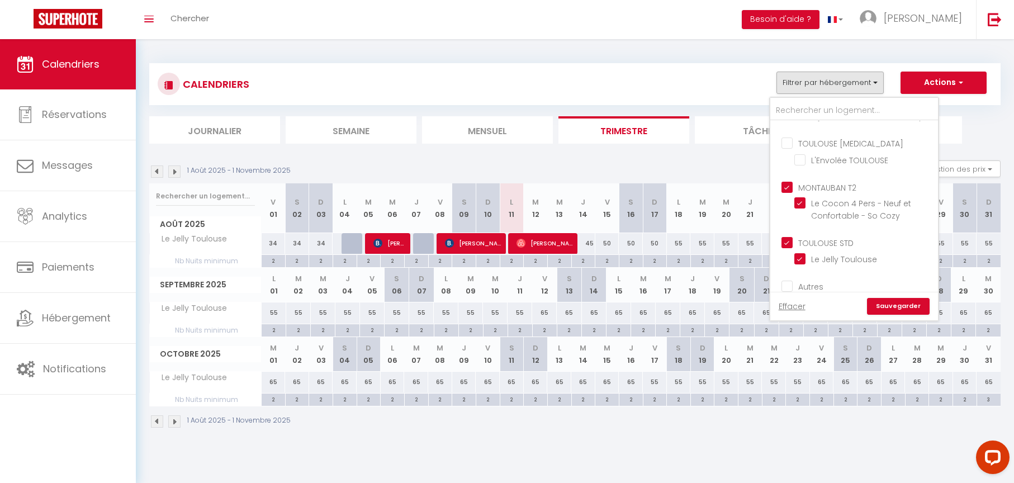
click at [788, 242] on input "TOULOUSE STD" at bounding box center [866, 242] width 168 height 11
click at [895, 304] on link "Sauvegarder" at bounding box center [898, 306] width 63 height 17
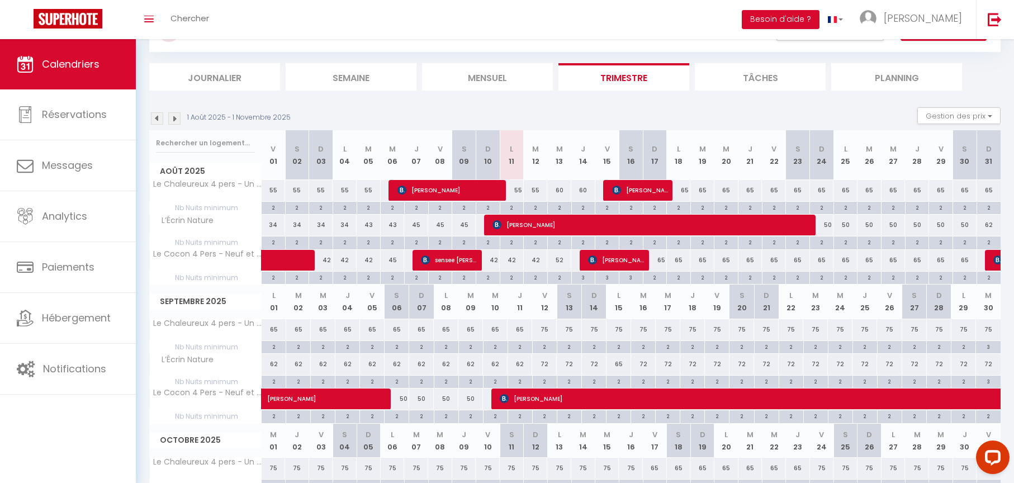
scroll to position [0, 0]
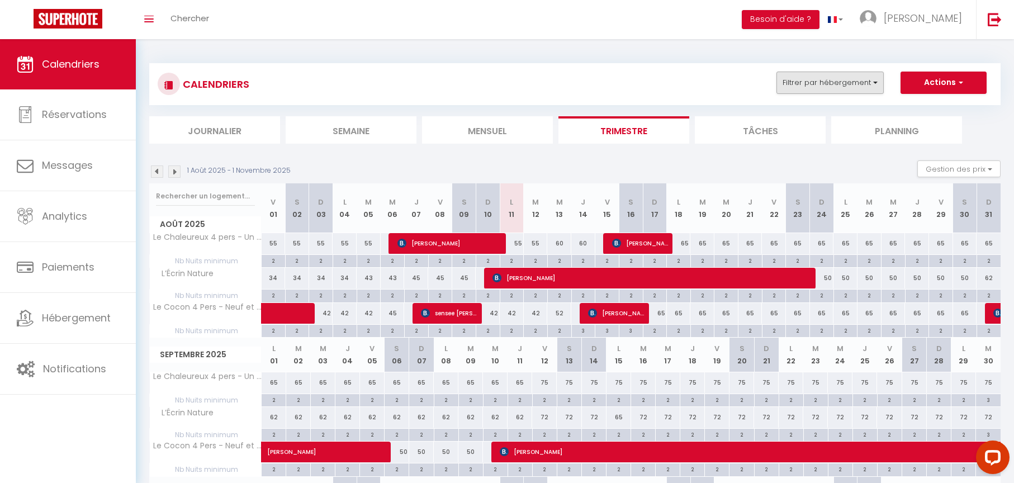
click at [874, 83] on button "Filtrer par hébergement" at bounding box center [830, 83] width 107 height 22
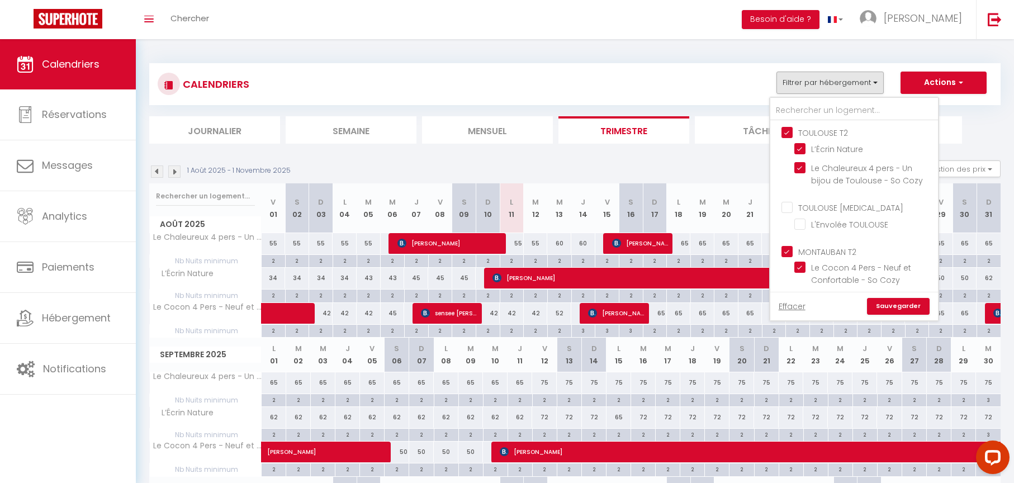
click at [789, 135] on input "TOULOUSE T2" at bounding box center [866, 131] width 168 height 11
click at [788, 214] on ul "TOULOUSE [MEDICAL_DATA] L'Envolée TOULOUSE" at bounding box center [855, 218] width 168 height 44
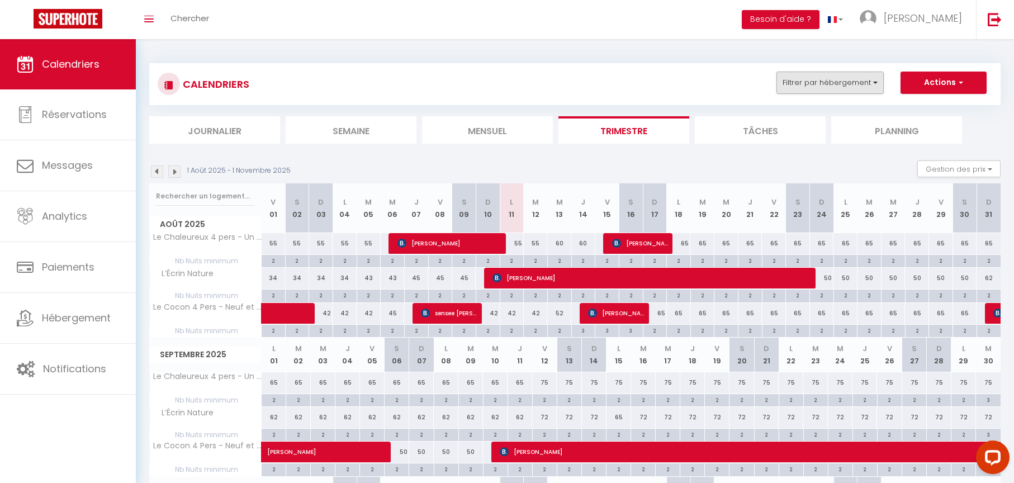
click at [857, 81] on button "Filtrer par hébergement" at bounding box center [830, 83] width 107 height 22
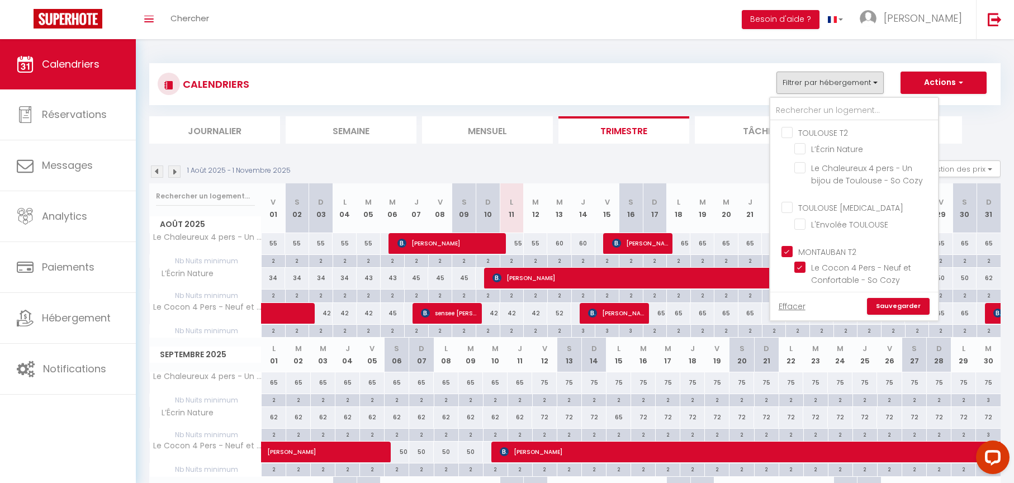
click at [790, 209] on input "TOULOUSE [MEDICAL_DATA]" at bounding box center [866, 206] width 168 height 11
click at [786, 252] on input "MONTAUBAN T2" at bounding box center [866, 250] width 168 height 11
click at [901, 307] on link "Sauvegarder" at bounding box center [898, 306] width 63 height 17
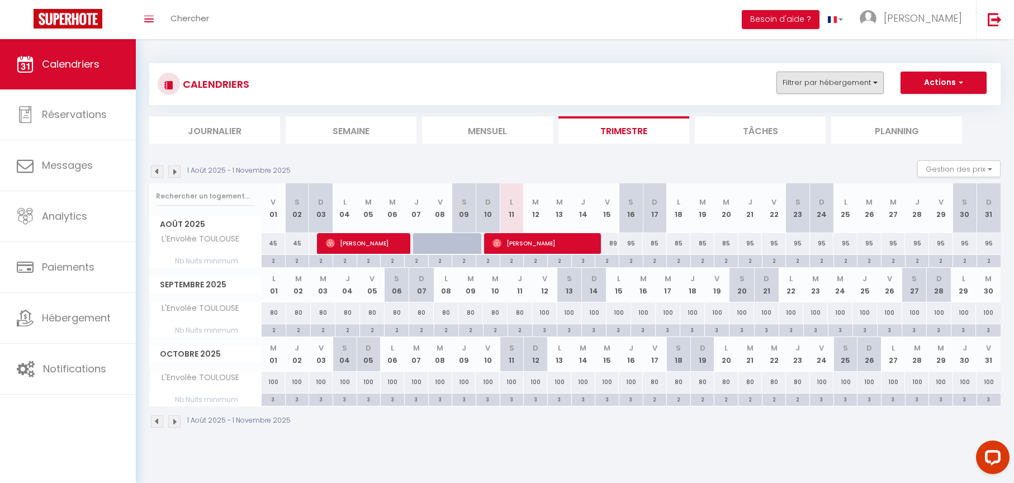
click at [871, 80] on button "Filtrer par hébergement" at bounding box center [830, 83] width 107 height 22
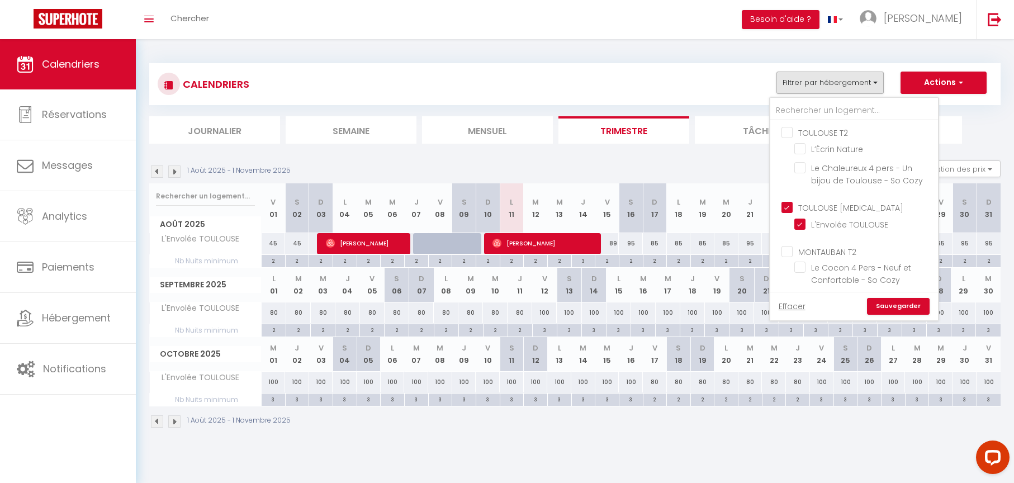
click at [786, 205] on input "TOULOUSE [MEDICAL_DATA]" at bounding box center [866, 206] width 168 height 11
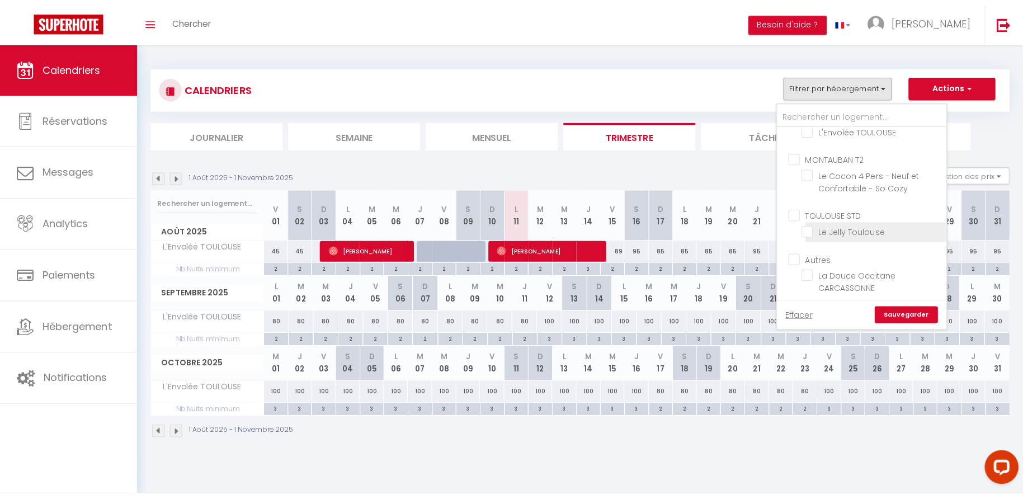
scroll to position [105, 0]
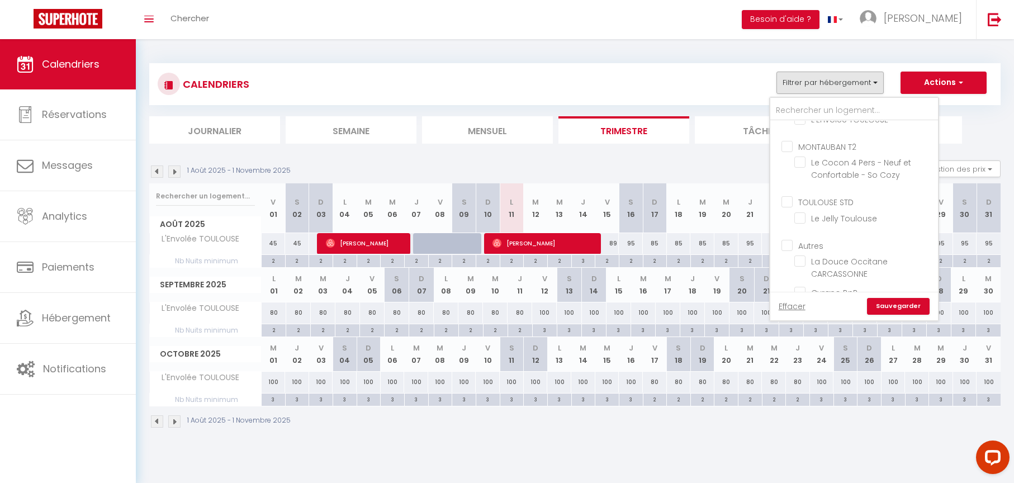
click at [788, 201] on input "TOULOUSE STD" at bounding box center [866, 201] width 168 height 11
click at [903, 302] on link "Sauvegarder" at bounding box center [898, 306] width 63 height 17
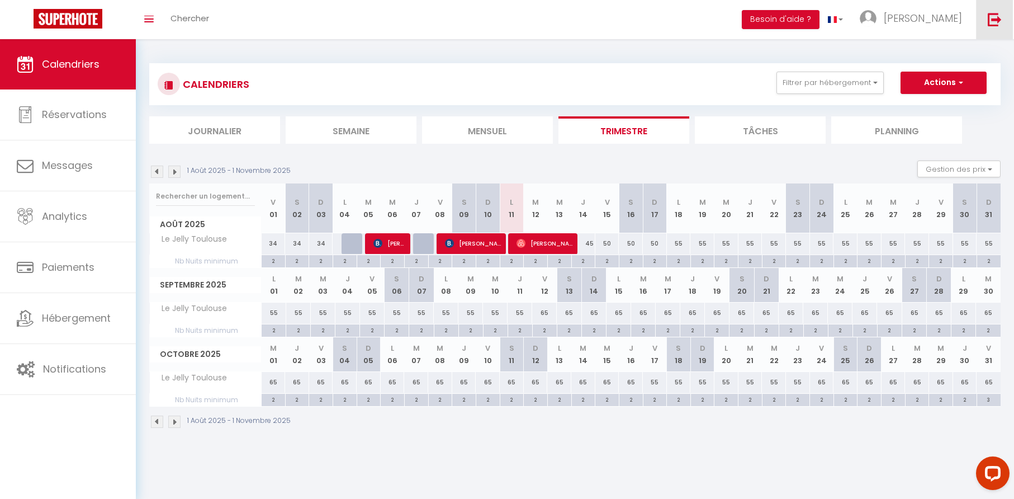
click at [998, 21] on img at bounding box center [995, 19] width 14 height 14
